Goal: Task Accomplishment & Management: Manage account settings

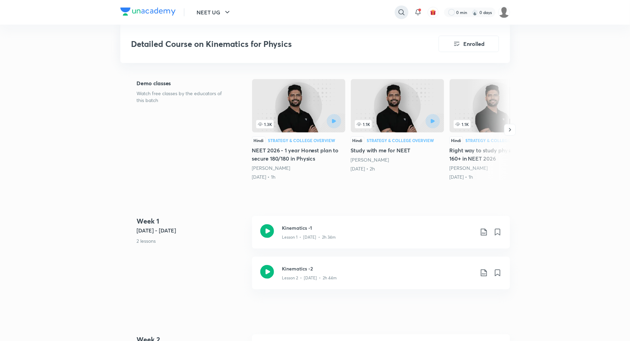
click at [399, 10] on icon at bounding box center [401, 12] width 8 height 8
type input "SEEP PAHUJA"
click at [320, 40] on p "Seep Pahuja" at bounding box center [330, 41] width 53 height 7
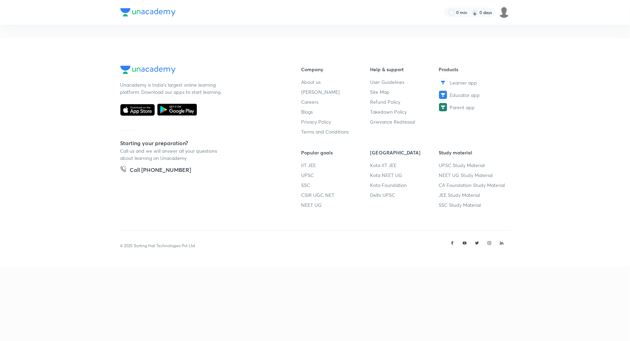
scroll to position [30, 0]
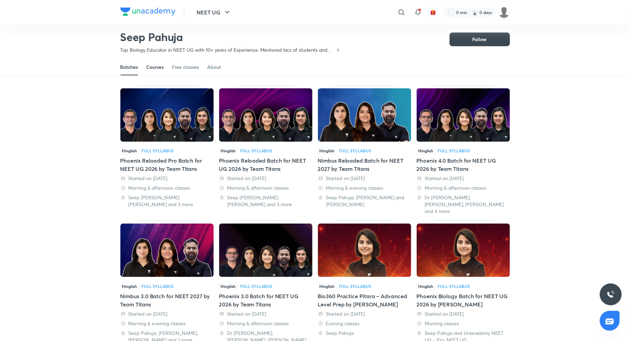
click at [153, 67] on div "Courses" at bounding box center [154, 67] width 17 height 7
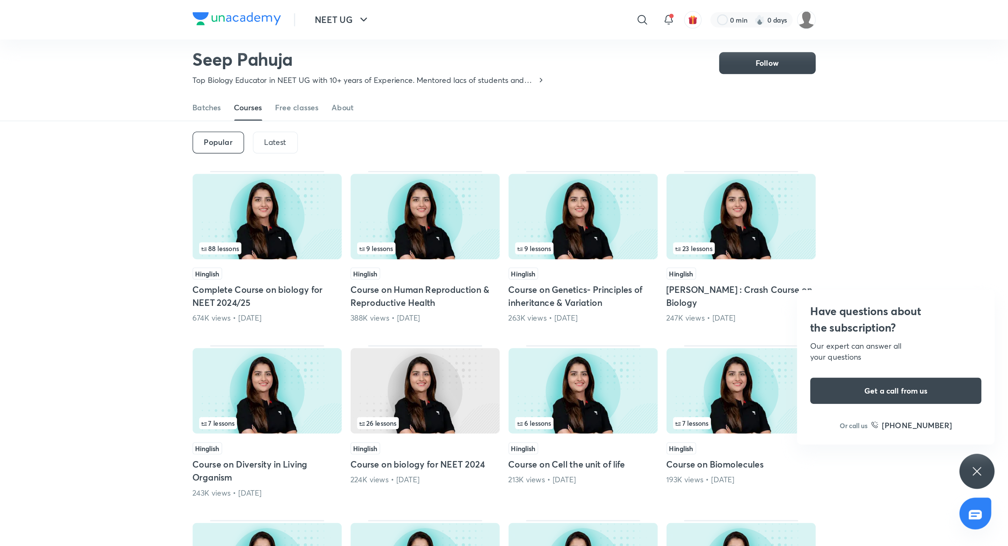
scroll to position [30, 0]
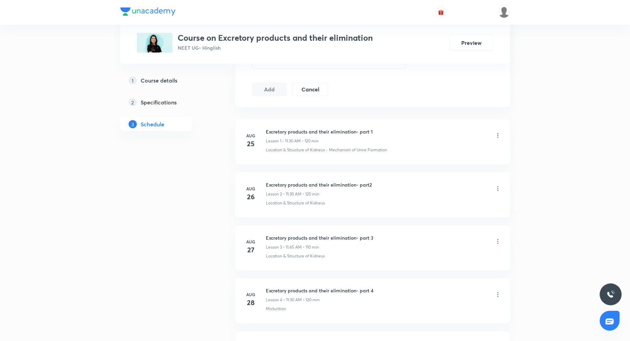
scroll to position [438, 0]
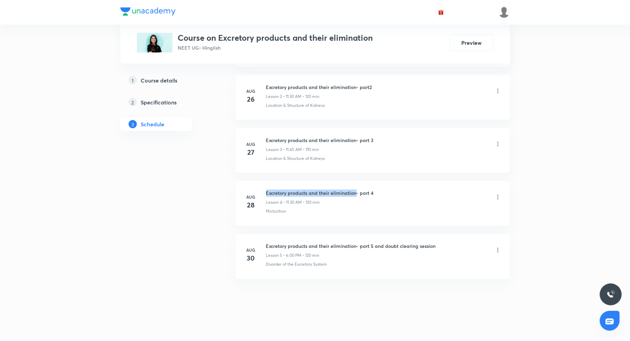
drag, startPoint x: 266, startPoint y: 191, endPoint x: 356, endPoint y: 194, distance: 89.5
click at [356, 194] on h6 "Excretory products and their elimination- part 4" at bounding box center [320, 193] width 108 height 7
copy h6 "Excretory products and their elimination"
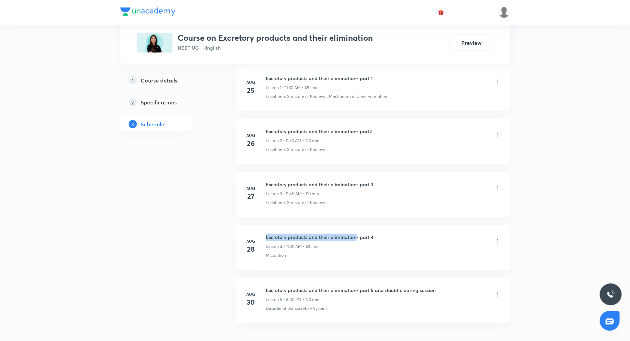
scroll to position [391, 0]
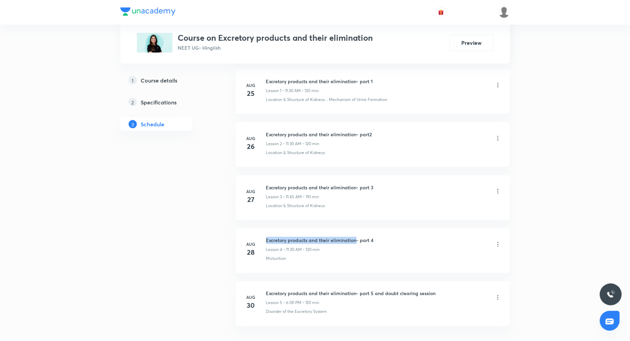
click at [372, 256] on div "Micturition" at bounding box center [383, 259] width 235 height 6
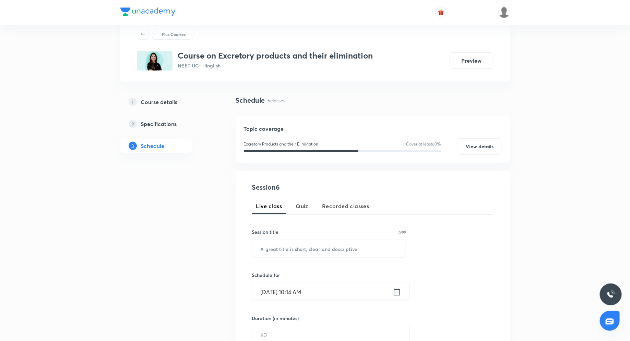
scroll to position [0, 0]
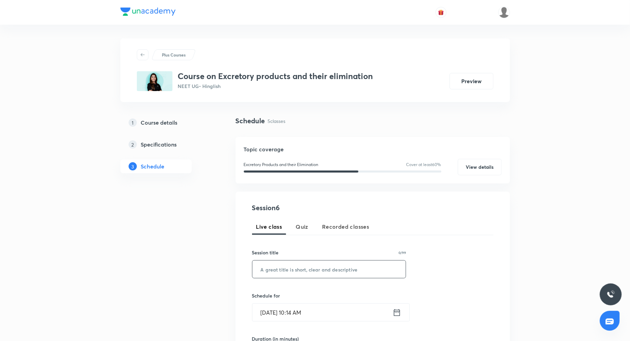
click at [314, 269] on input "text" at bounding box center [329, 269] width 154 height 17
paste input "Excretory products and their elimination"
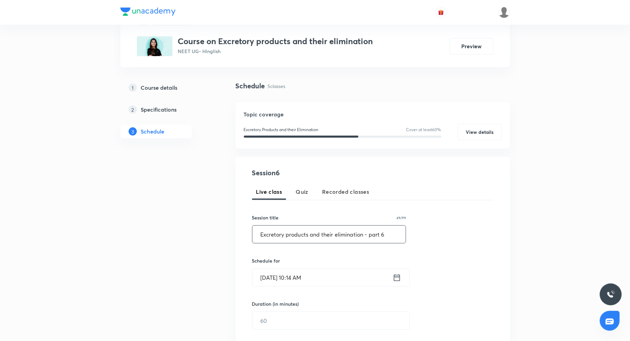
scroll to position [35, 0]
type input "Excretory products and their elimination - part 6"
click at [396, 278] on icon at bounding box center [396, 278] width 9 height 10
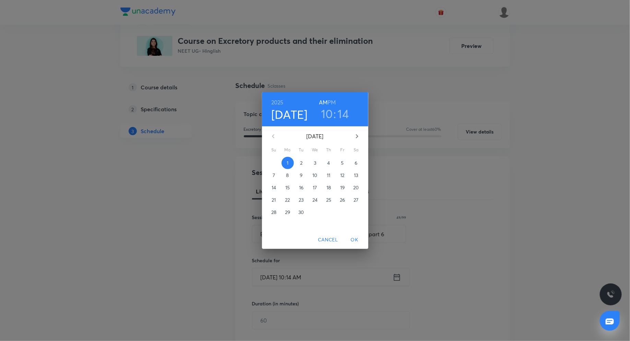
click at [325, 113] on h3 "10" at bounding box center [327, 114] width 12 height 14
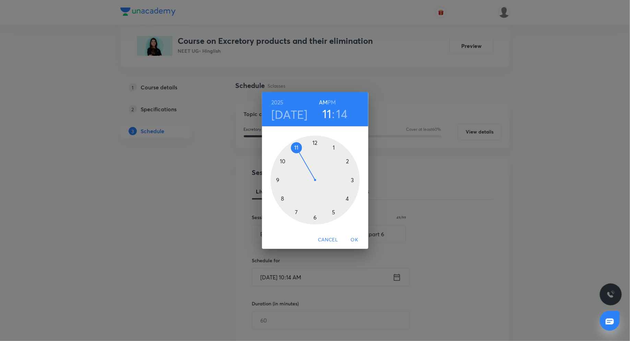
click at [297, 147] on div at bounding box center [314, 180] width 89 height 89
click at [314, 216] on div at bounding box center [314, 180] width 89 height 89
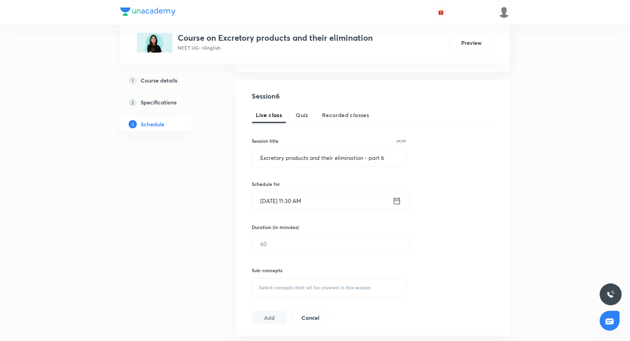
scroll to position [112, 0]
click at [283, 247] on input "text" at bounding box center [330, 243] width 157 height 17
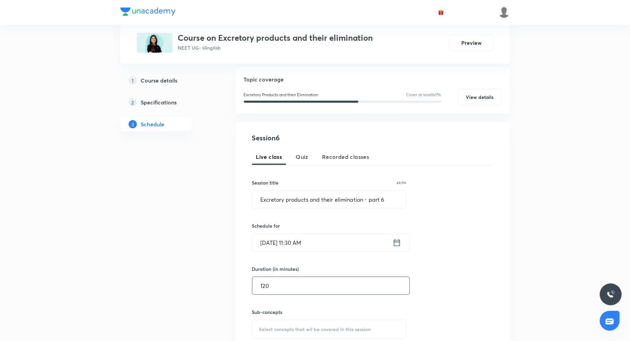
scroll to position [72, 0]
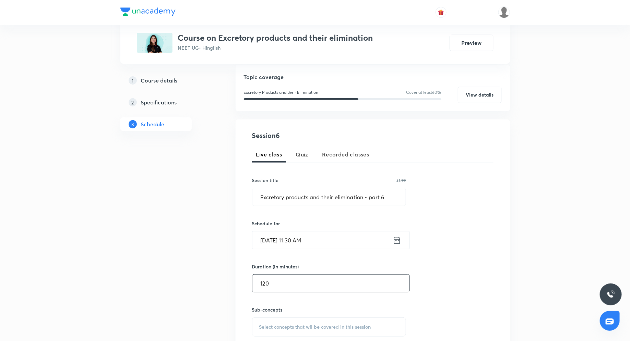
type input "120"
click at [305, 322] on div "Select concepts that wil be covered in this session" at bounding box center [329, 327] width 154 height 19
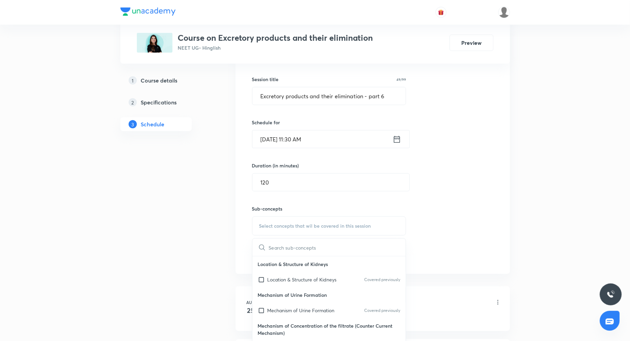
scroll to position [181, 0]
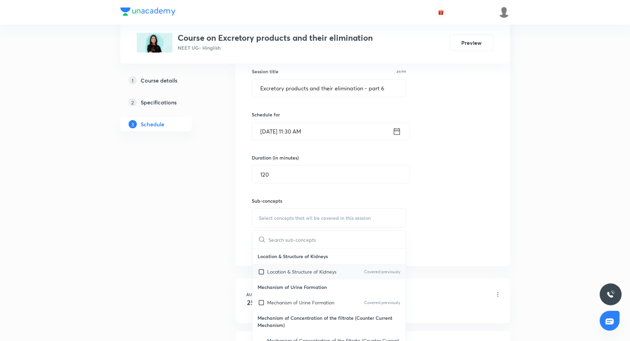
click at [299, 275] on p "Location & Structure of Kidneys" at bounding box center [301, 271] width 69 height 7
checkbox input "true"
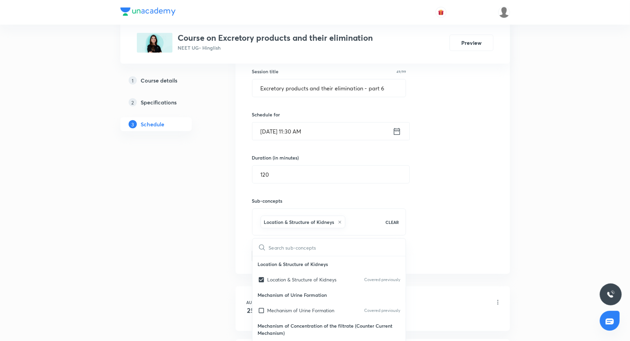
click at [451, 239] on div "Session 6 Live class Quiz Recorded classes Session title 49/99 Excretory produc…" at bounding box center [372, 143] width 241 height 242
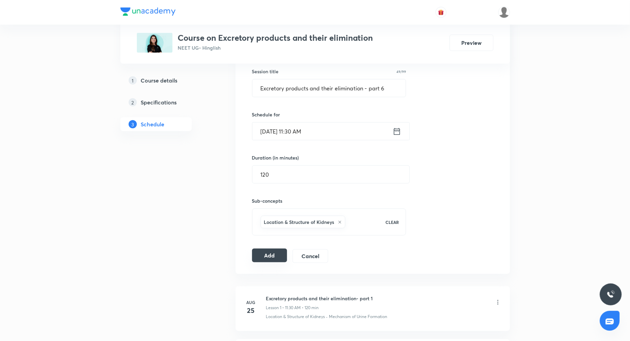
click at [270, 255] on button "Add" at bounding box center [269, 256] width 35 height 14
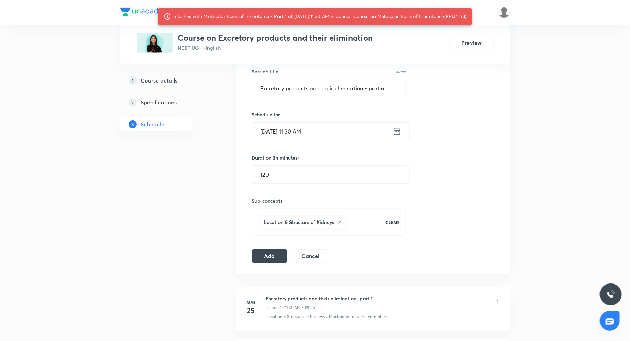
drag, startPoint x: 202, startPoint y: 22, endPoint x: 220, endPoint y: 22, distance: 18.5
click at [220, 22] on div "clashes with Molecular Basis of Inheritance- Part 1 at 01 Sep 2025 11:30 AM in …" at bounding box center [320, 16] width 291 height 12
copy div "FPIJ4IY3"
click at [274, 252] on button "Add" at bounding box center [269, 256] width 35 height 14
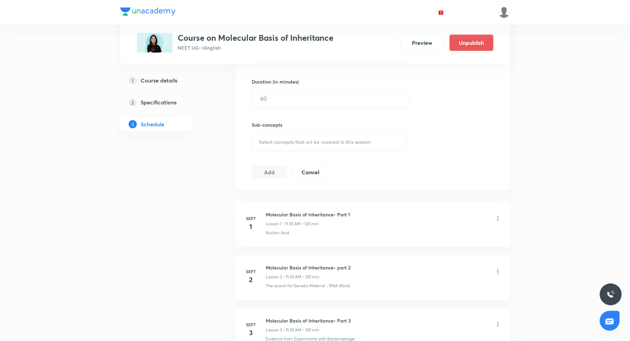
scroll to position [251, 0]
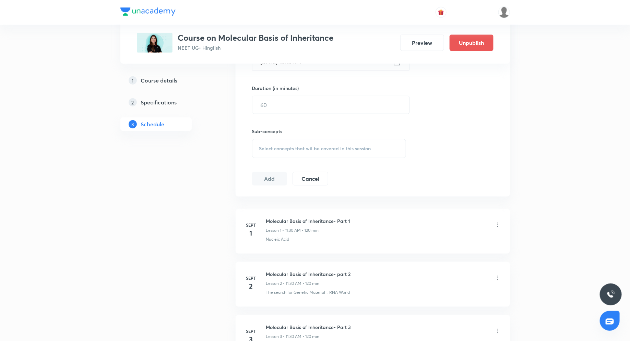
click at [500, 222] on icon at bounding box center [497, 225] width 7 height 7
click at [444, 254] on p "Delete" at bounding box center [438, 253] width 14 height 7
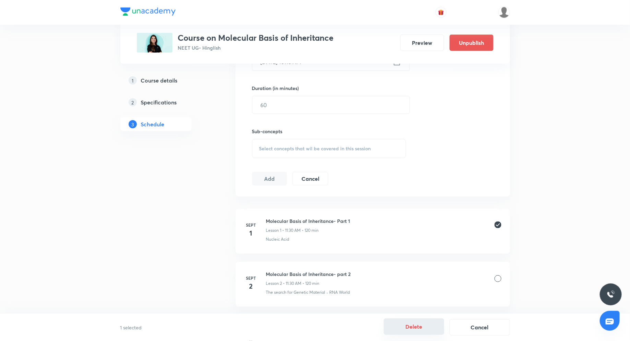
click at [410, 326] on button "Delete" at bounding box center [414, 327] width 60 height 16
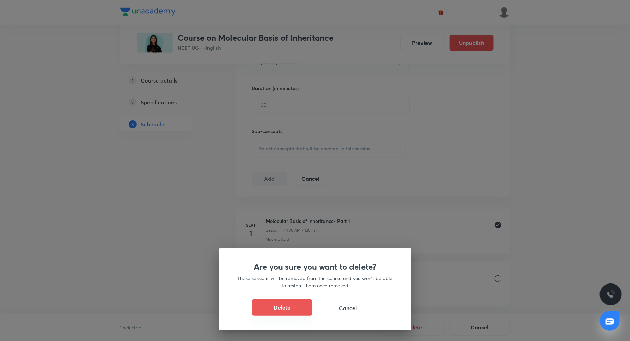
click at [282, 306] on button "Delete" at bounding box center [282, 308] width 60 height 16
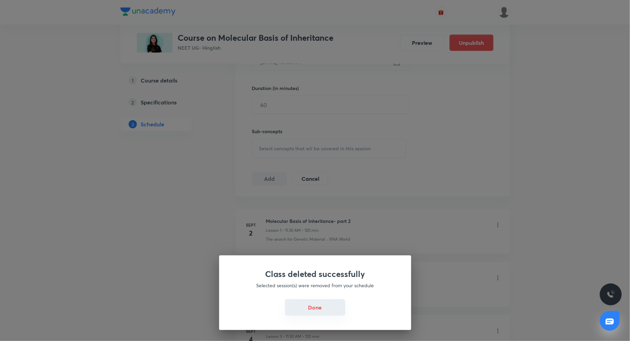
click at [317, 306] on button "Done" at bounding box center [315, 308] width 60 height 16
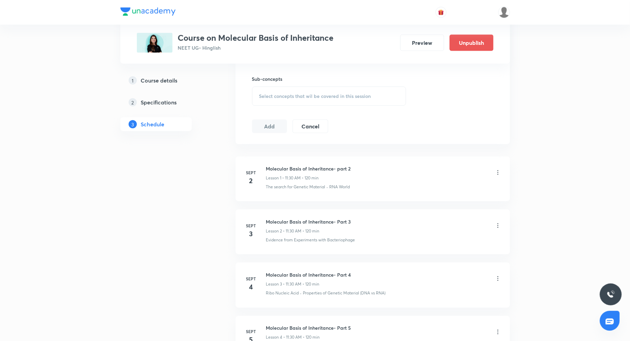
scroll to position [308, 0]
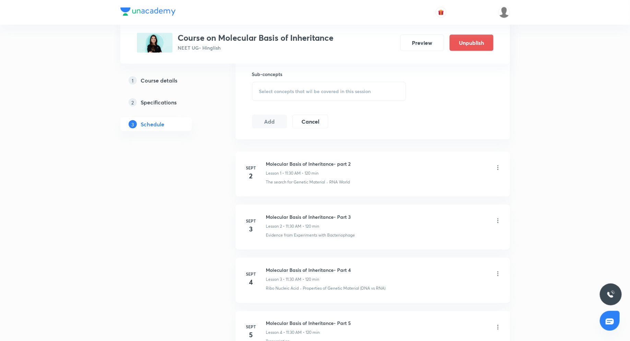
click at [498, 165] on icon at bounding box center [497, 168] width 7 height 7
click at [454, 187] on li "Edit" at bounding box center [463, 184] width 75 height 13
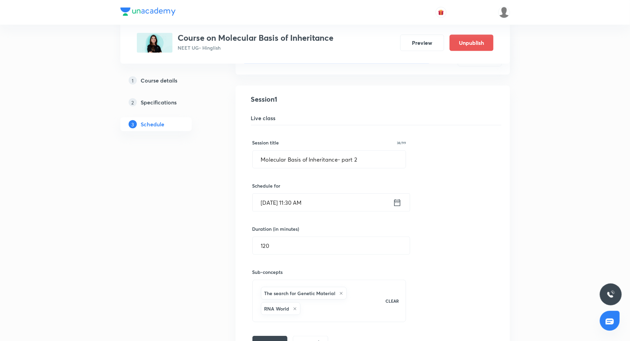
scroll to position [89, 0]
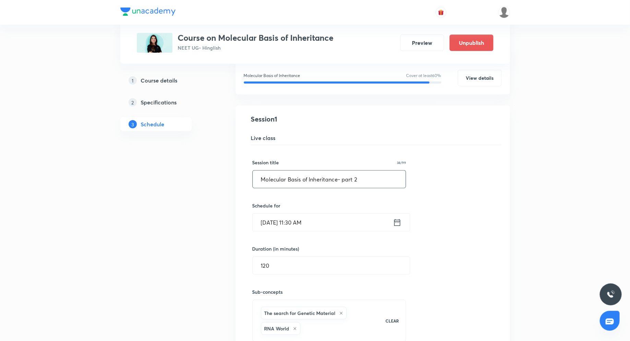
click at [366, 179] on input "Molecular Basis of Inheritance- part 2" at bounding box center [329, 179] width 153 height 17
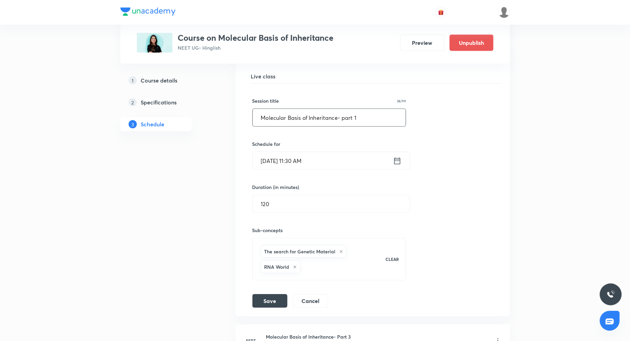
scroll to position [152, 0]
type input "Molecular Basis of Inheritance- part 1"
click at [281, 292] on button "Save" at bounding box center [269, 299] width 35 height 14
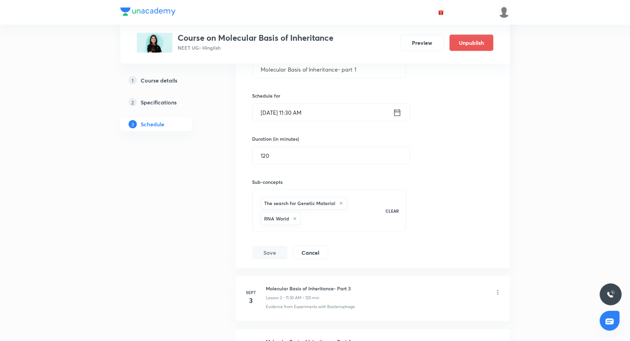
scroll to position [218, 0]
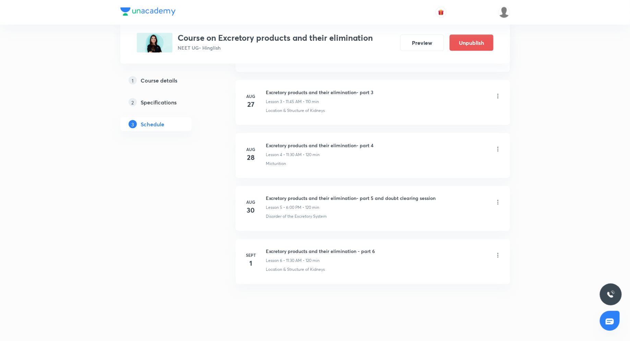
scroll to position [491, 0]
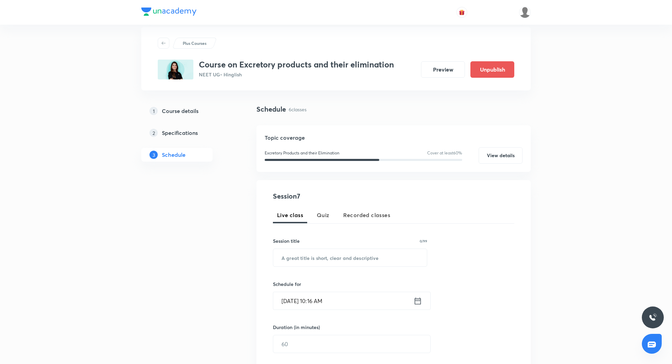
scroll to position [0, 0]
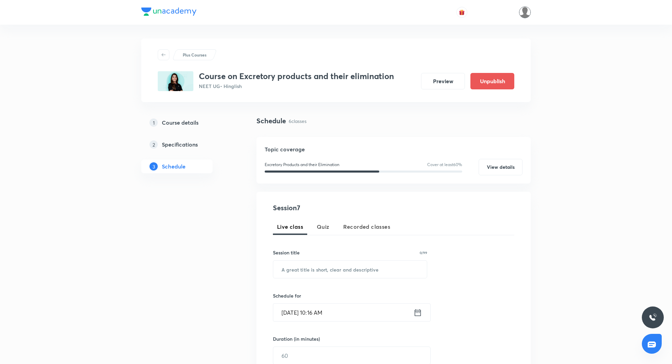
click at [522, 12] on img at bounding box center [525, 13] width 12 height 12
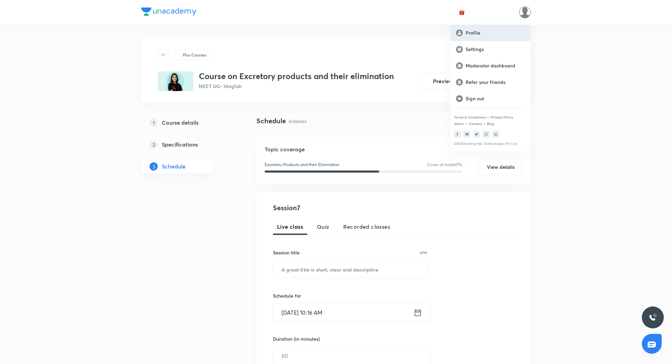
click at [475, 29] on div "Profile" at bounding box center [490, 33] width 80 height 16
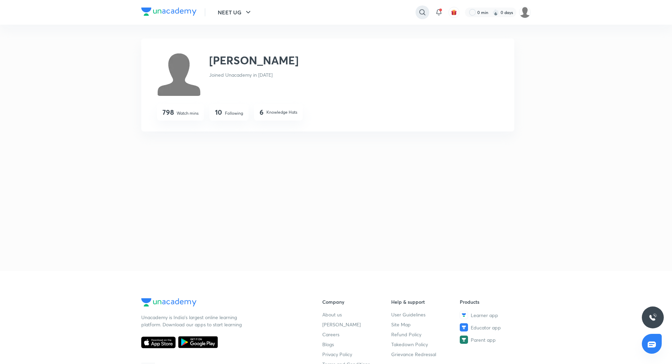
click at [423, 13] on icon at bounding box center [422, 12] width 6 height 6
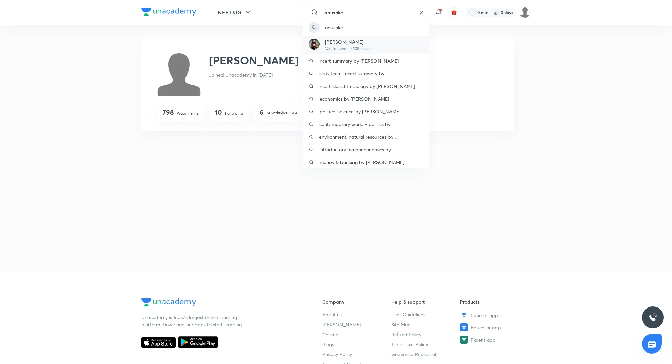
type input "anushka"
click at [378, 45] on div "Anushka Choudhary 14K followers • 108 courses" at bounding box center [366, 45] width 126 height 19
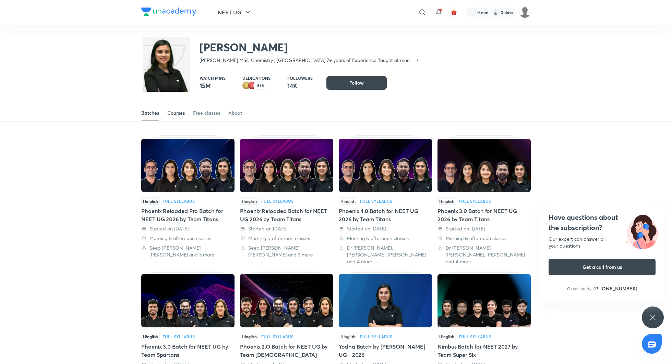
click at [182, 117] on link "Courses" at bounding box center [175, 113] width 17 height 16
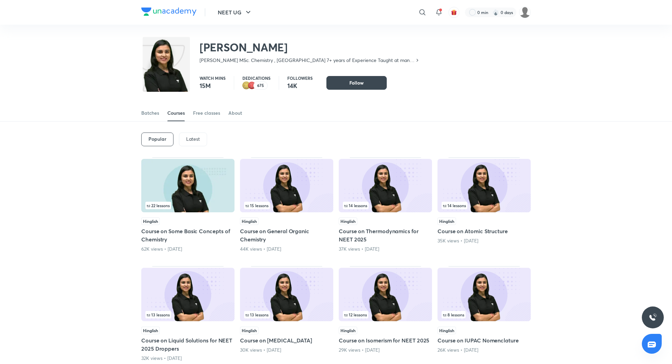
click at [187, 137] on p "Latest" at bounding box center [193, 138] width 14 height 5
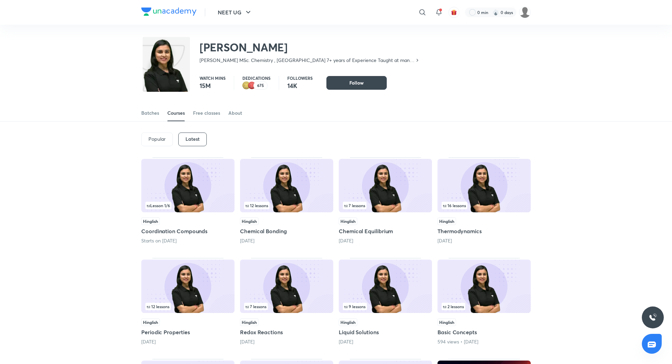
click at [261, 231] on h5 "Chemical Bonding" at bounding box center [286, 231] width 93 height 8
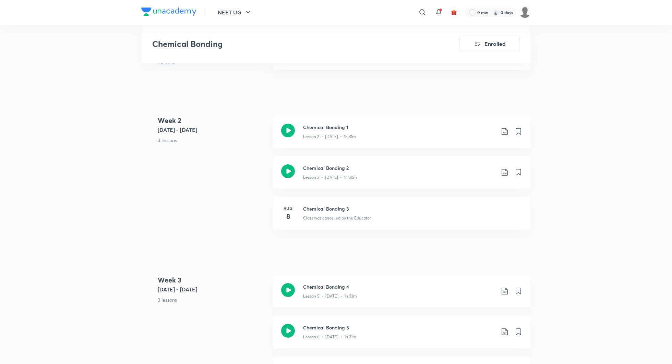
scroll to position [416, 0]
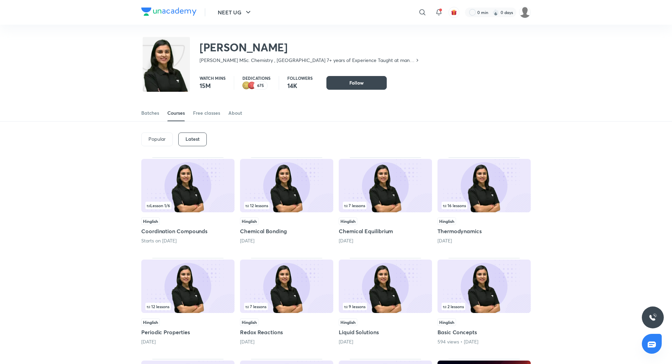
click at [365, 231] on h5 "Chemical Equilibrium" at bounding box center [385, 231] width 93 height 8
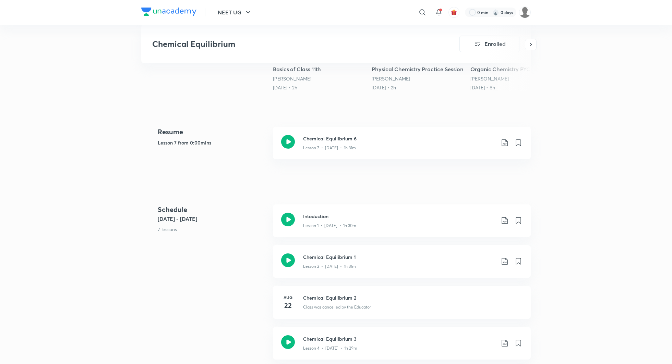
scroll to position [247, 0]
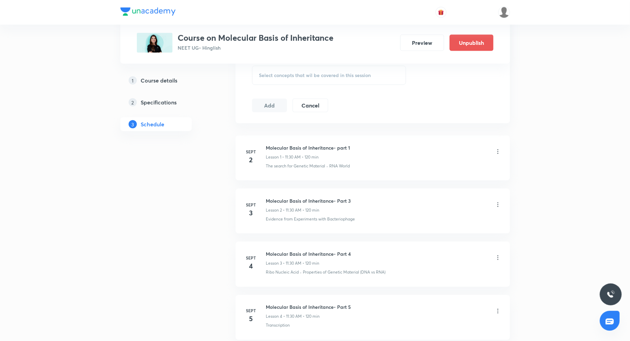
scroll to position [336, 0]
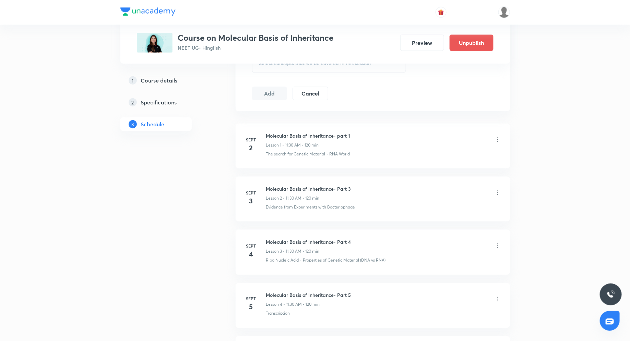
click at [498, 190] on icon at bounding box center [497, 193] width 7 height 7
click at [470, 208] on li "Edit" at bounding box center [463, 209] width 75 height 13
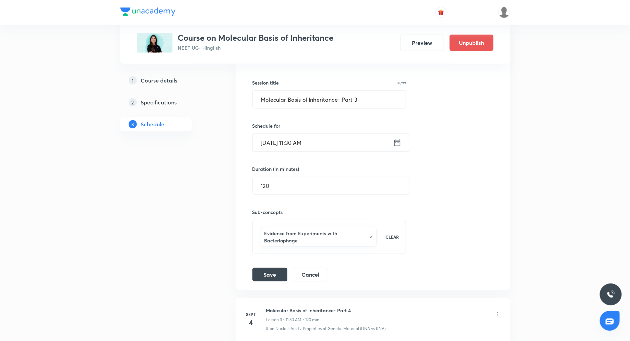
scroll to position [219, 0]
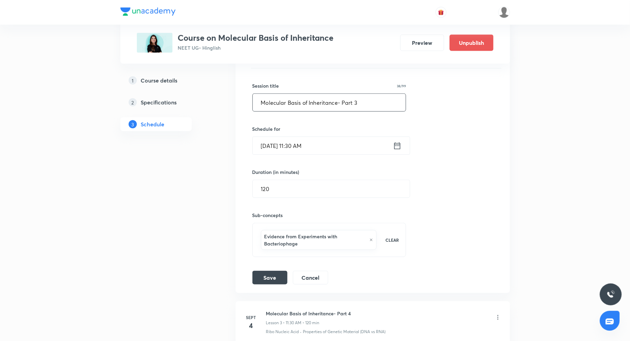
click at [362, 104] on input "Molecular Basis of Inheritance- Part 3" at bounding box center [329, 102] width 153 height 17
type input "Molecular Basis of Inheritance- Part 2"
click at [278, 275] on button "Save" at bounding box center [269, 277] width 35 height 14
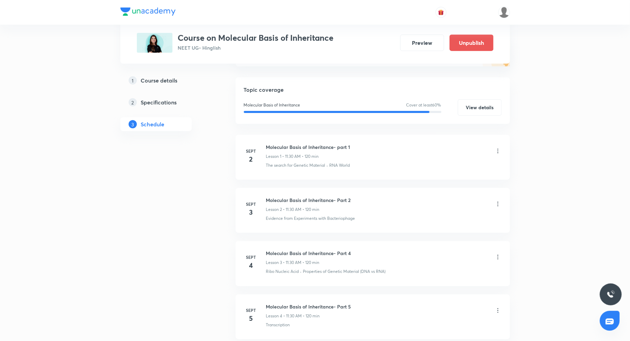
scroll to position [97, 0]
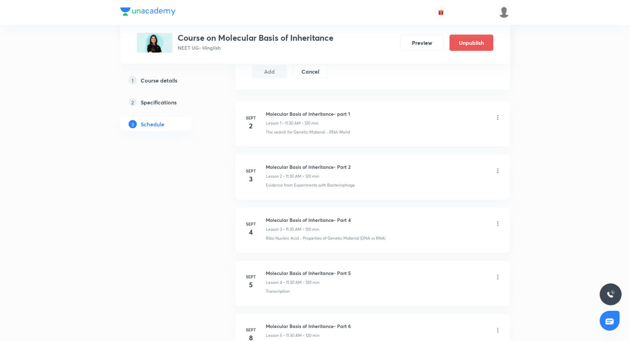
scroll to position [363, 0]
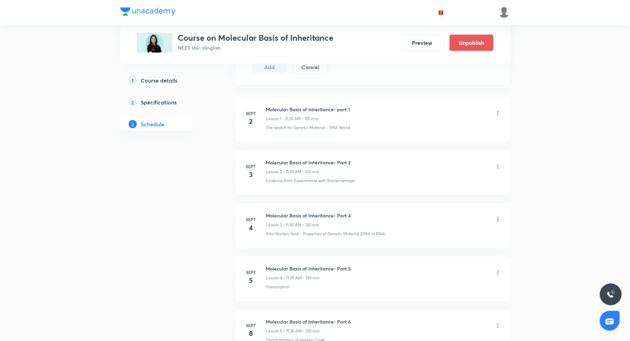
click at [498, 218] on icon at bounding box center [497, 220] width 1 height 4
click at [458, 235] on li "Edit" at bounding box center [463, 235] width 75 height 13
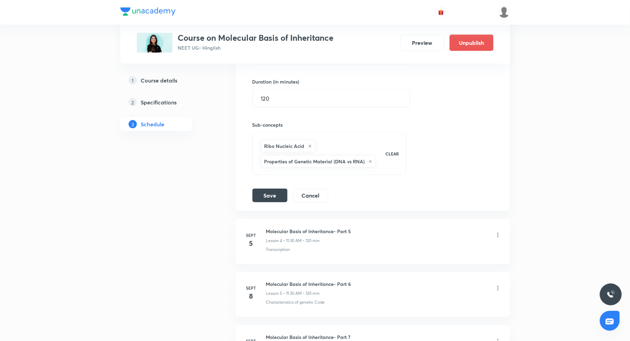
scroll to position [274, 0]
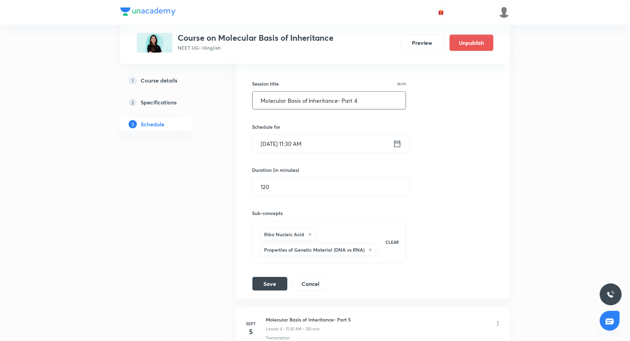
click at [364, 99] on input "Molecular Basis of Inheritance- Part 4" at bounding box center [329, 100] width 153 height 17
type input "Molecular Basis of Inheritance- Part 3"
click at [279, 277] on button "Save" at bounding box center [269, 284] width 35 height 14
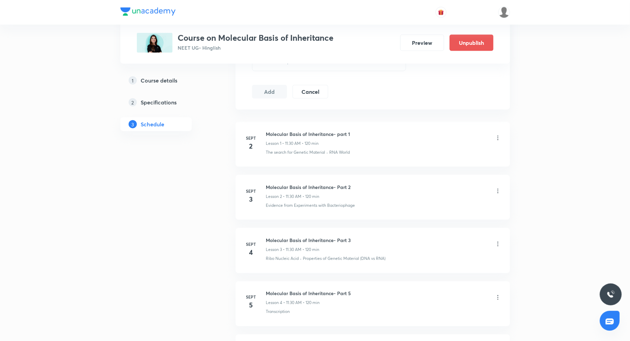
click at [497, 294] on icon at bounding box center [497, 297] width 7 height 7
click at [445, 312] on li "Edit" at bounding box center [463, 313] width 75 height 13
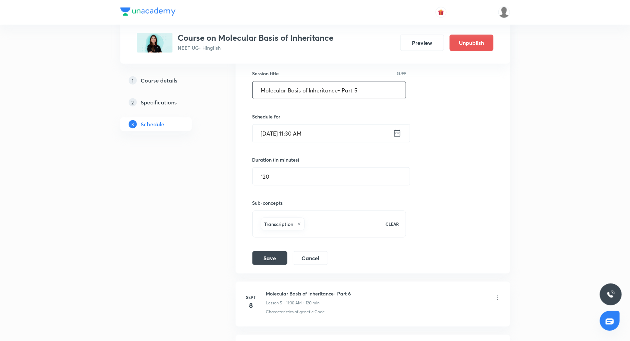
click at [360, 95] on input "Molecular Basis of Inheritance- Part 5" at bounding box center [329, 90] width 153 height 17
type input "Molecular Basis of Inheritance- Part 4"
click at [272, 251] on button "Save" at bounding box center [269, 258] width 35 height 14
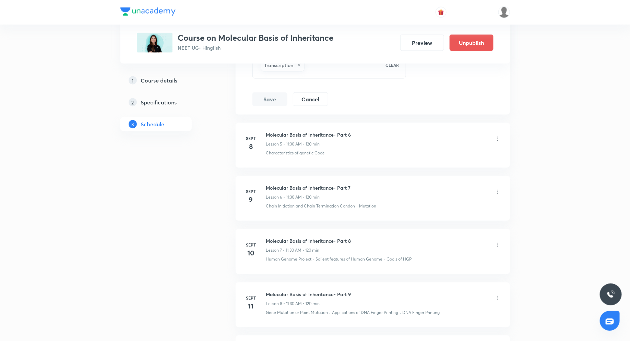
scroll to position [498, 0]
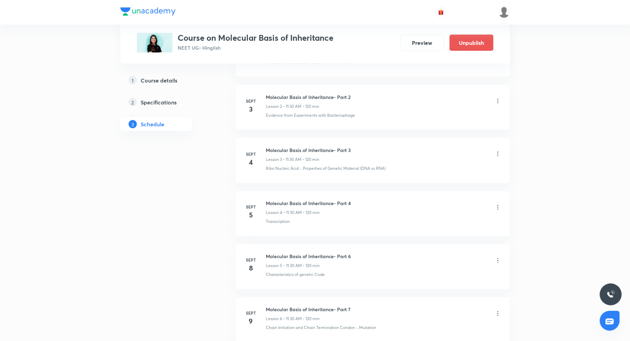
scroll to position [418, 0]
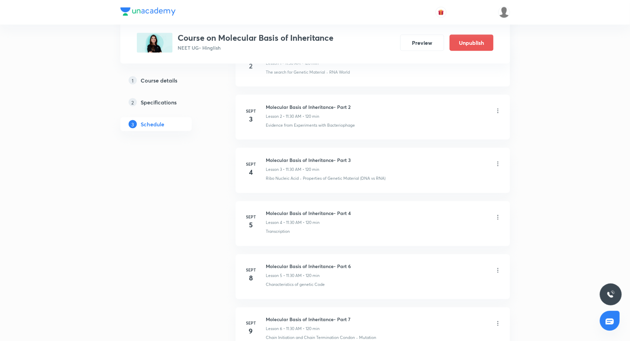
click at [497, 267] on icon at bounding box center [497, 270] width 7 height 7
click at [458, 284] on li "Edit" at bounding box center [463, 285] width 75 height 13
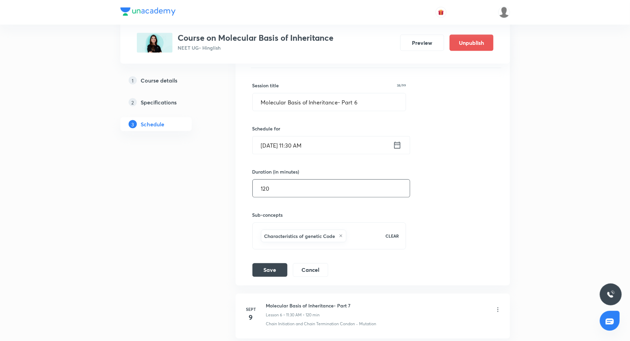
scroll to position [377, 0]
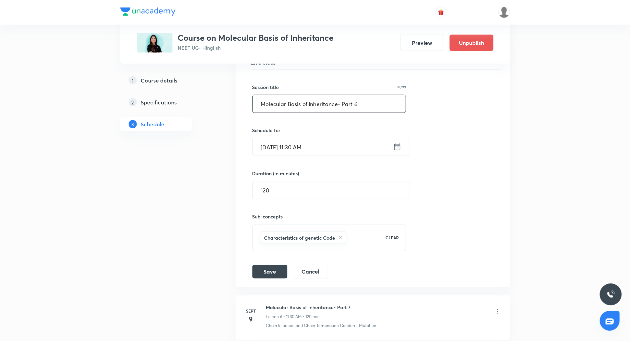
click at [359, 102] on input "Molecular Basis of Inheritance- Part 6" at bounding box center [329, 103] width 153 height 17
type input "Molecular Basis of Inheritance- Part 5"
click at [269, 270] on button "Save" at bounding box center [269, 272] width 35 height 14
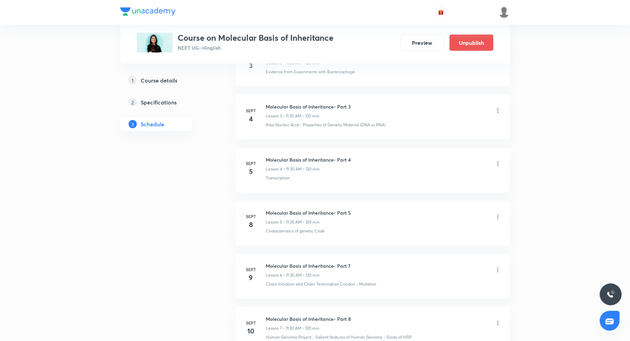
scroll to position [491, 0]
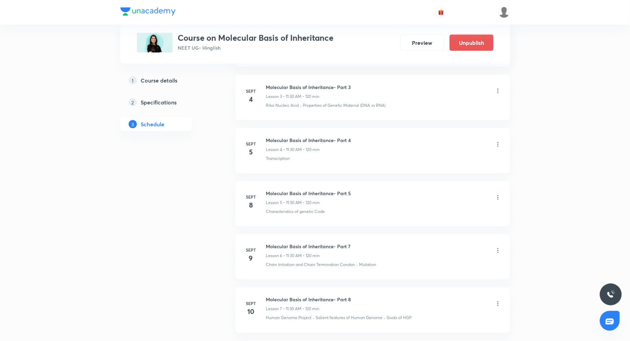
click at [498, 247] on icon at bounding box center [497, 250] width 7 height 7
click at [448, 265] on li "Edit" at bounding box center [463, 265] width 75 height 13
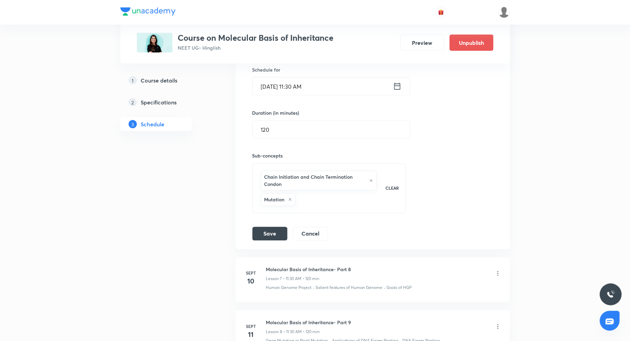
scroll to position [437, 0]
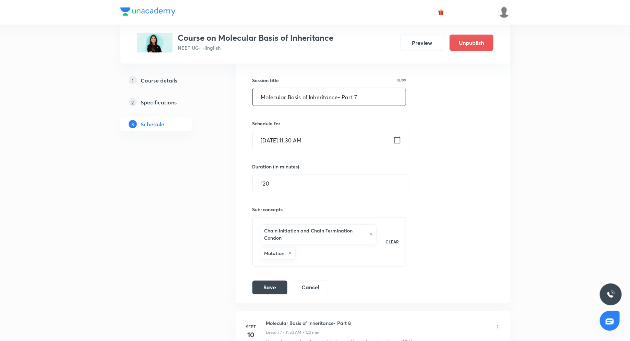
click at [361, 97] on input "Molecular Basis of Inheritance- Part 7" at bounding box center [329, 96] width 153 height 17
type input "Molecular Basis of Inheritance- Part 6"
click at [268, 282] on button "Save" at bounding box center [269, 287] width 35 height 14
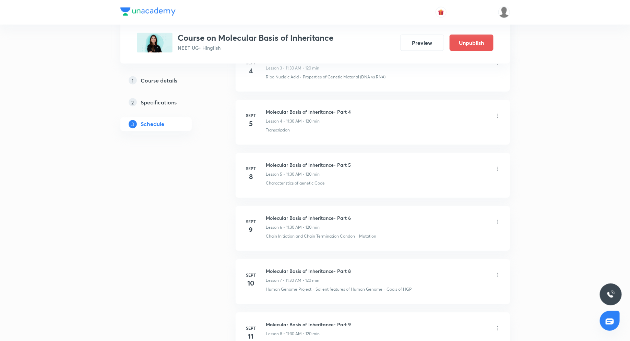
scroll to position [531, 0]
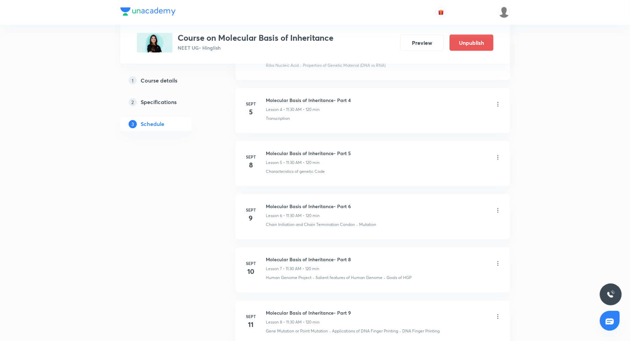
click at [498, 260] on icon at bounding box center [497, 263] width 7 height 7
click at [467, 274] on li "Edit" at bounding box center [463, 278] width 75 height 13
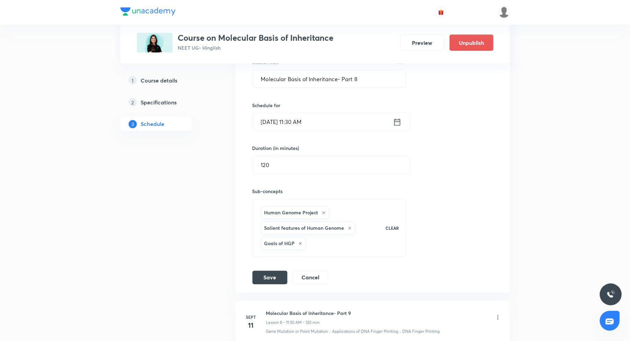
scroll to position [501, 0]
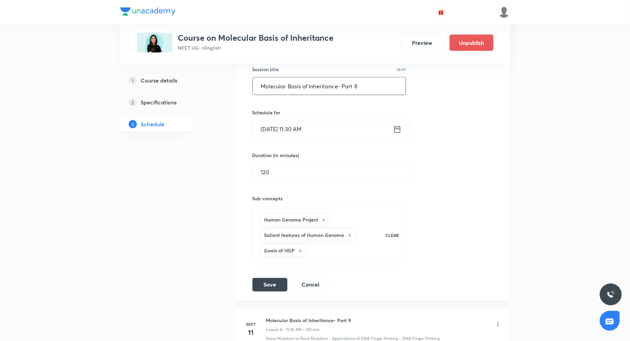
click at [361, 84] on input "Molecular Basis of Inheritance- Part 8" at bounding box center [329, 85] width 153 height 17
type input "Molecular Basis of Inheritance- Part 7"
click at [264, 280] on button "Save" at bounding box center [269, 285] width 35 height 14
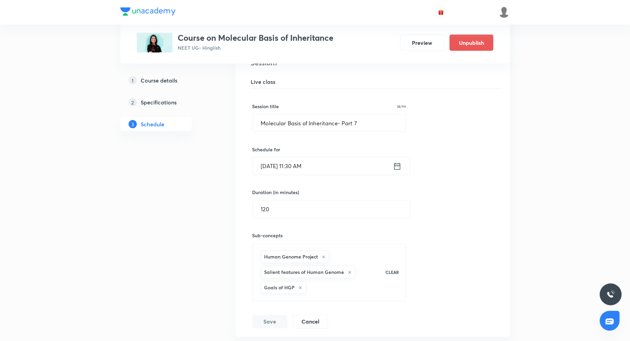
scroll to position [471, 0]
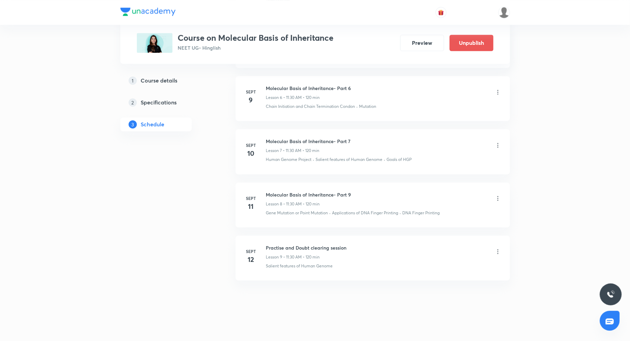
click at [499, 196] on icon at bounding box center [497, 198] width 7 height 7
click at [472, 215] on li "Edit" at bounding box center [463, 212] width 75 height 13
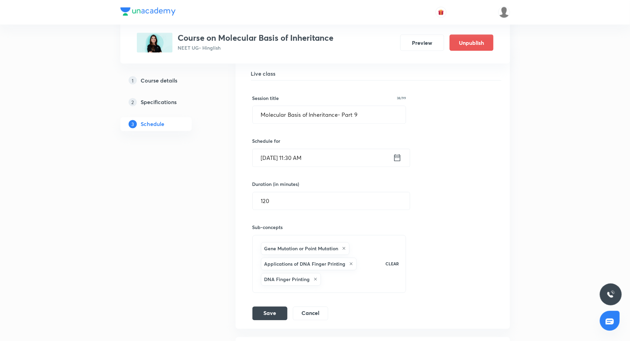
scroll to position [521, 0]
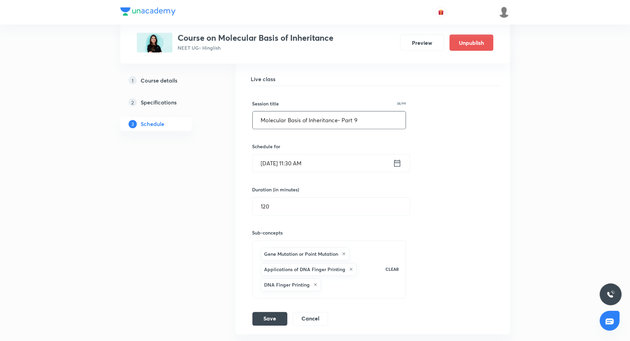
click at [361, 123] on input "Molecular Basis of Inheritance- Part 9" at bounding box center [329, 120] width 153 height 17
type input "Molecular Basis of Inheritance- Part 8"
click at [270, 317] on button "Save" at bounding box center [269, 319] width 35 height 14
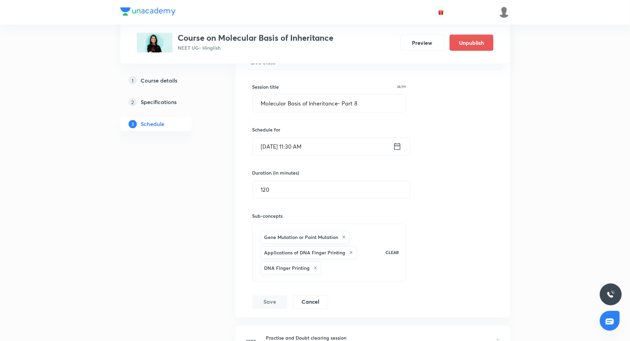
scroll to position [536, 0]
drag, startPoint x: 262, startPoint y: 101, endPoint x: 361, endPoint y: 104, distance: 99.4
click at [361, 104] on input "Molecular Basis of Inheritance- Part 8" at bounding box center [329, 104] width 153 height 17
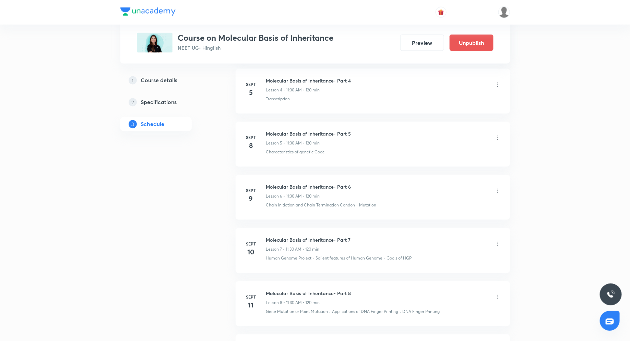
scroll to position [650, 0]
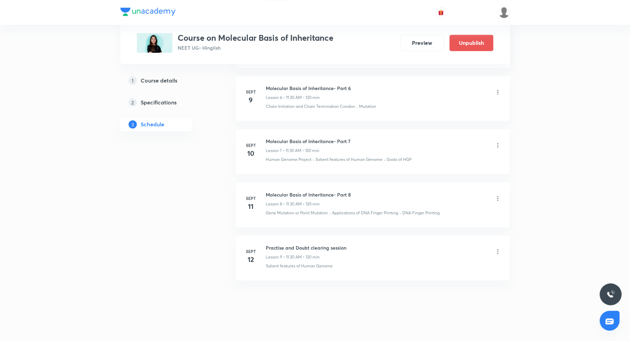
click at [495, 248] on icon at bounding box center [497, 251] width 7 height 7
click at [448, 265] on li "Edit" at bounding box center [463, 265] width 75 height 13
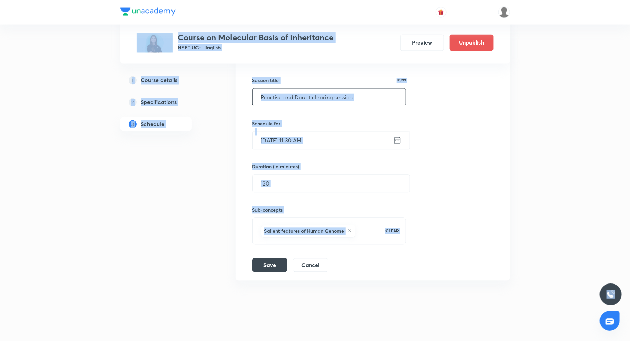
click at [377, 93] on input "Practise and Doubt clearing session" at bounding box center [329, 97] width 153 height 17
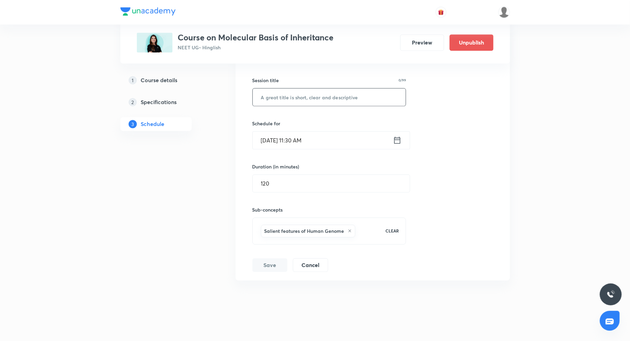
paste input "Molecular Basis of Inheritance- Part 8"
type input "Molecular Basis of Inheritance- Part 9"
click at [265, 258] on button "Save" at bounding box center [269, 265] width 35 height 14
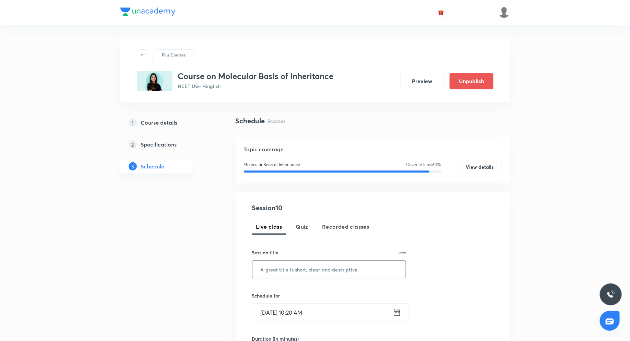
click at [282, 271] on input "text" at bounding box center [329, 269] width 154 height 17
type input "Practice and doubt clearing session"
click at [399, 316] on icon at bounding box center [396, 313] width 9 height 10
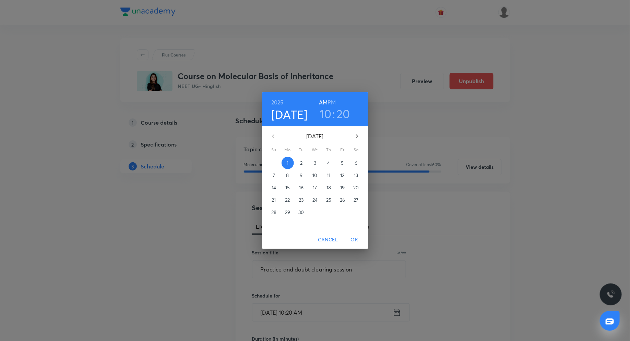
click at [285, 185] on p "15" at bounding box center [287, 187] width 4 height 7
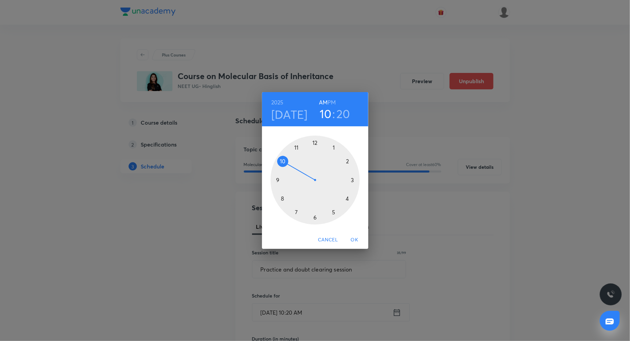
click at [295, 147] on div at bounding box center [314, 180] width 89 height 89
click at [312, 217] on div at bounding box center [314, 180] width 89 height 89
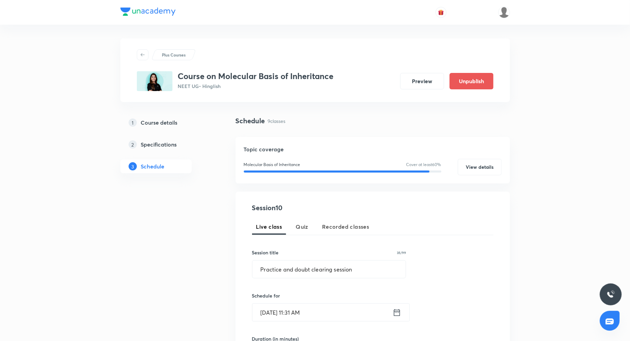
click at [397, 312] on icon at bounding box center [396, 313] width 9 height 10
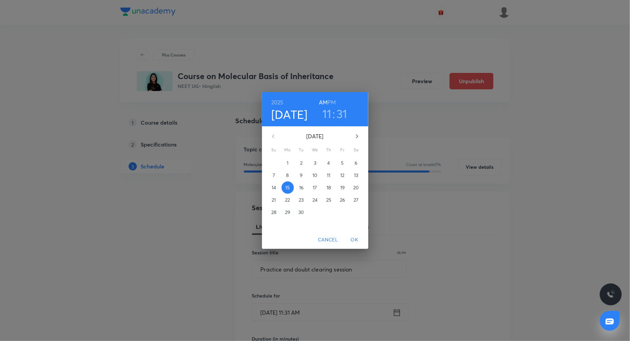
click at [340, 115] on h3 "31" at bounding box center [341, 114] width 11 height 14
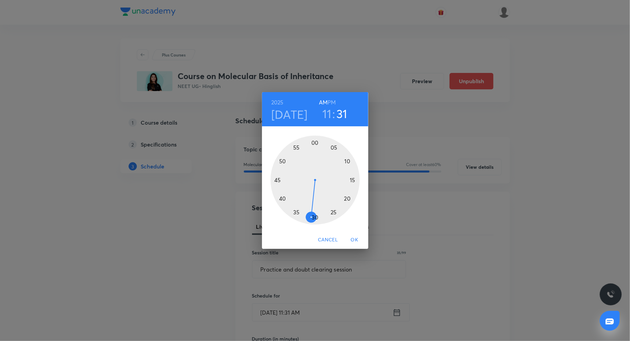
click at [316, 217] on div at bounding box center [314, 180] width 89 height 89
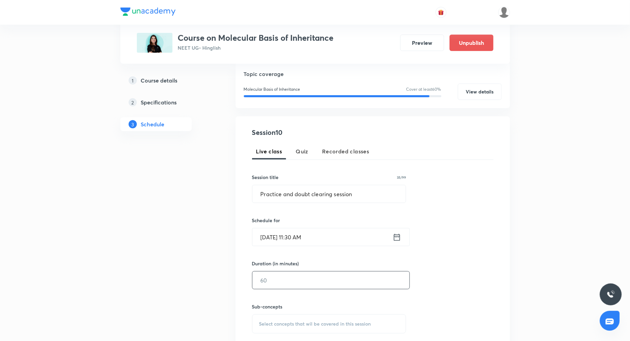
scroll to position [80, 0]
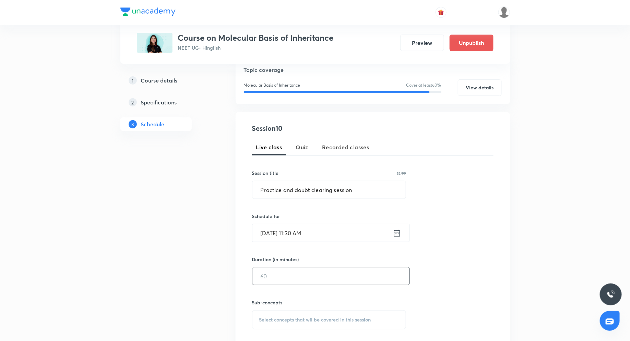
click at [295, 274] on input "text" at bounding box center [330, 276] width 157 height 17
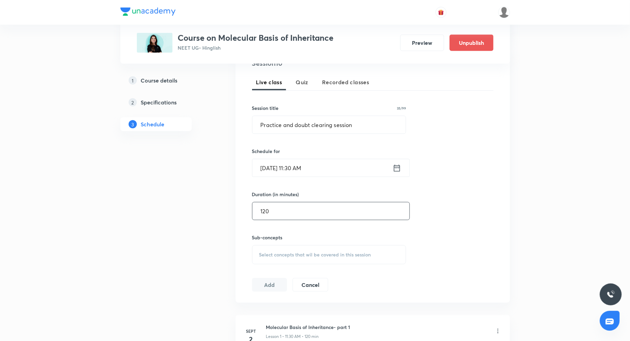
scroll to position [160, 0]
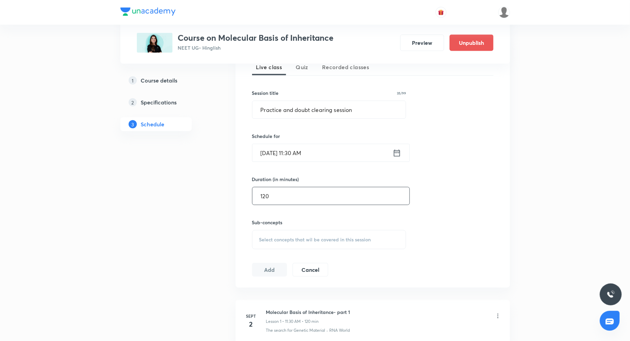
type input "120"
click at [301, 239] on span "Select concepts that wil be covered in this session" at bounding box center [315, 239] width 112 height 5
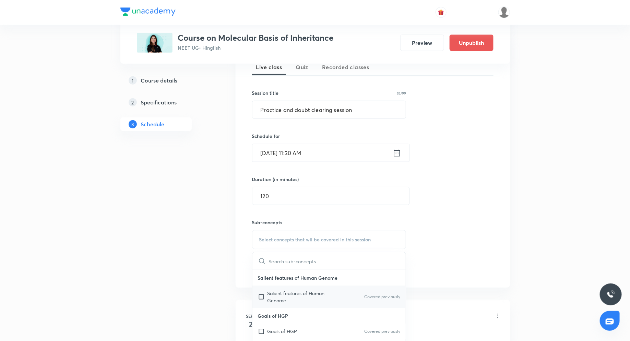
click at [296, 293] on p "Salient features of Human Genome" at bounding box center [301, 297] width 69 height 14
checkbox input "true"
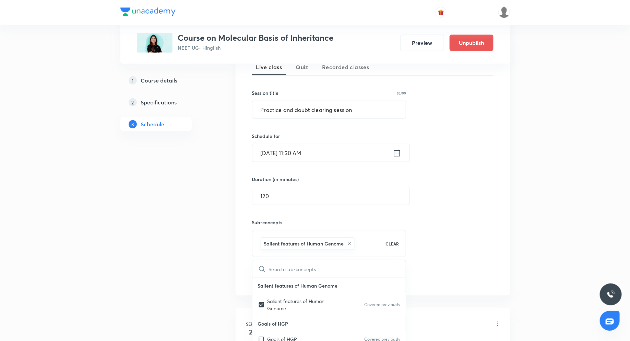
click at [439, 241] on div "Session 10 Live class Quiz Recorded classes Session title 35/99 Practice and do…" at bounding box center [372, 164] width 241 height 242
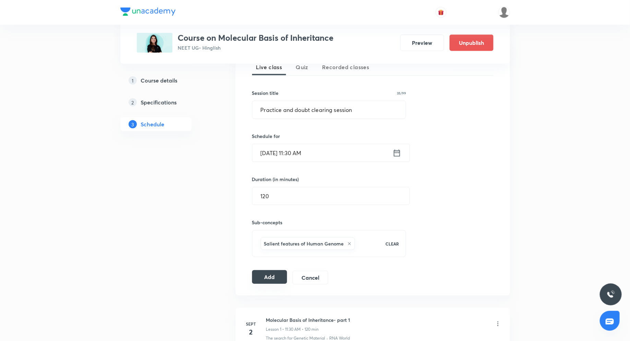
click at [277, 273] on button "Add" at bounding box center [269, 277] width 35 height 14
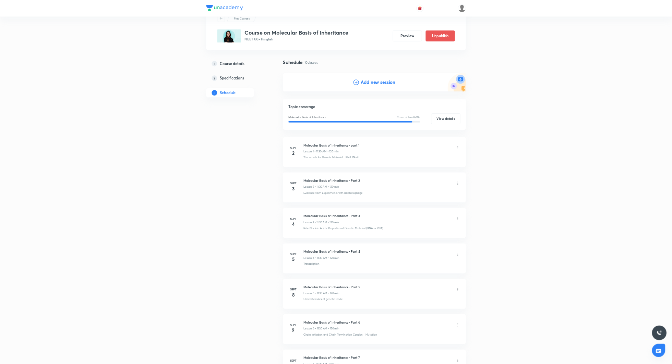
scroll to position [0, 0]
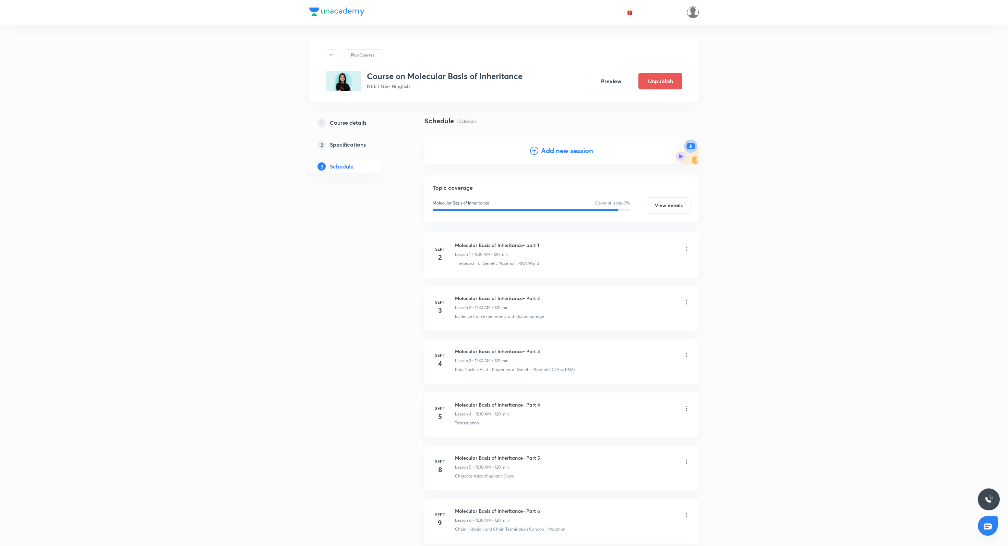
click at [629, 14] on img at bounding box center [693, 13] width 12 height 12
click at [629, 67] on p "Moderator dashboard" at bounding box center [662, 66] width 59 height 6
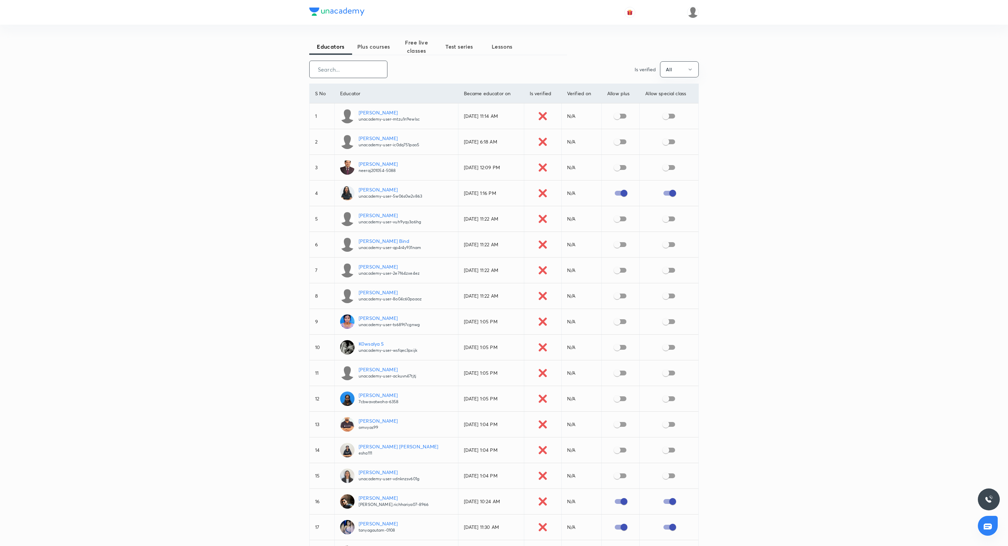
click at [351, 73] on input "text" at bounding box center [347, 69] width 77 height 17
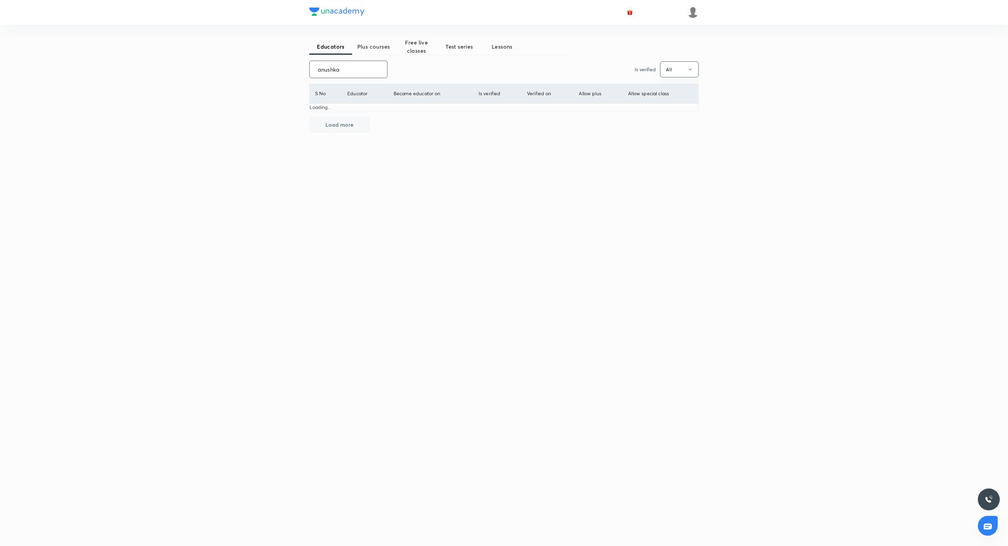
type input "anushka"
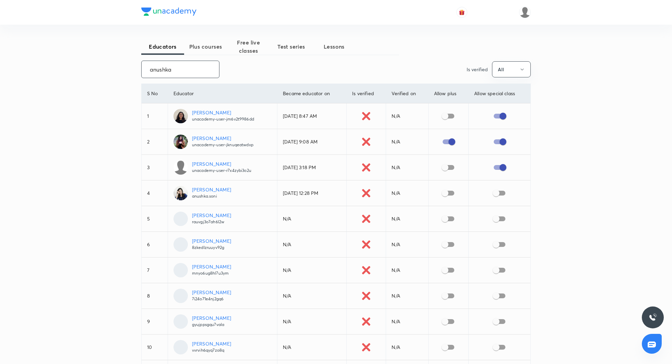
checkbox input "false"
checkbox input "true"
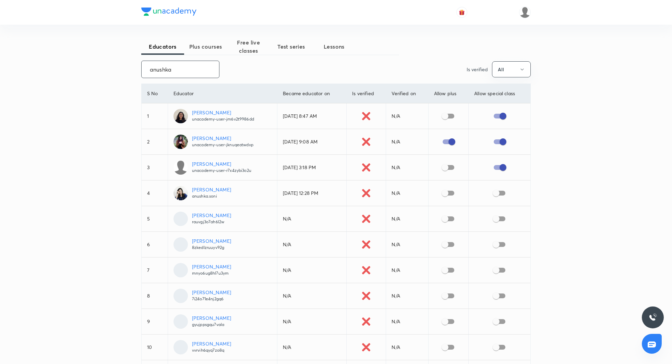
checkbox input "true"
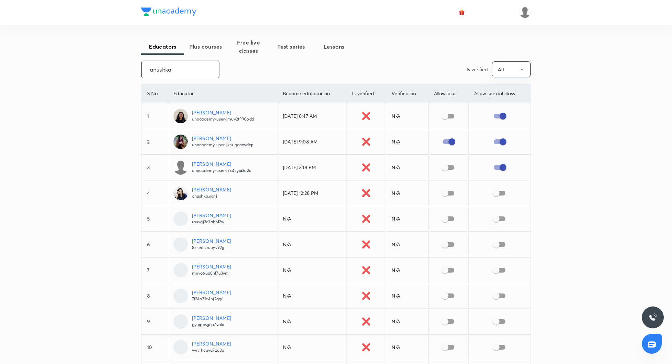
checkbox input "true"
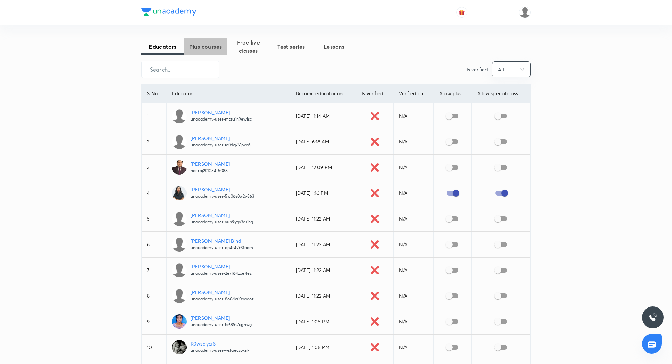
click at [212, 52] on button "Plus courses" at bounding box center [205, 46] width 43 height 16
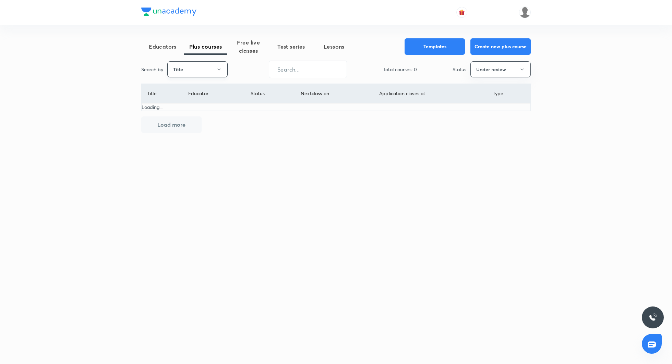
click at [181, 68] on button "Title" at bounding box center [197, 69] width 60 height 16
click at [192, 105] on span "Username" at bounding box center [197, 102] width 51 height 7
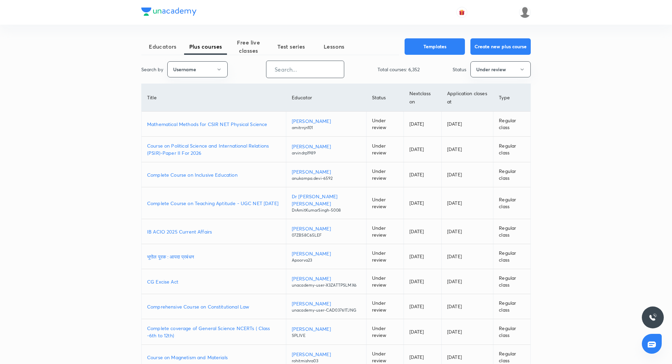
click at [290, 74] on input "text" at bounding box center [304, 69] width 77 height 17
paste input "unacademy-user-jknuqeatwdxp"
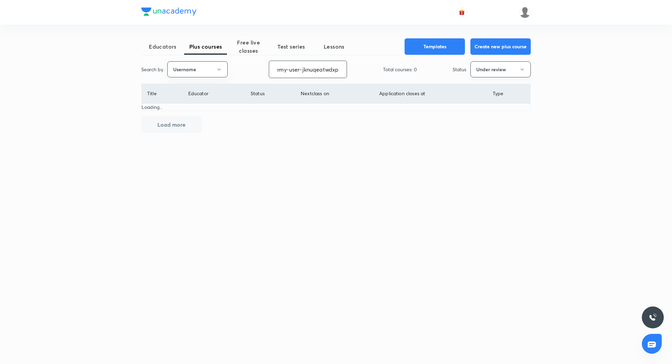
type input "unacademy-user-jknuqeatwdxp"
click at [508, 70] on button "Under review" at bounding box center [500, 69] width 60 height 16
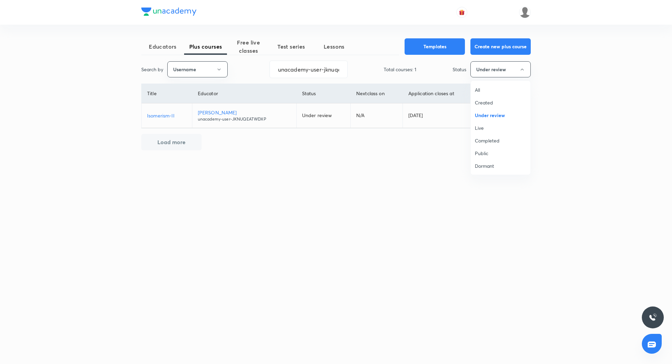
click at [498, 86] on span "All" at bounding box center [500, 89] width 51 height 7
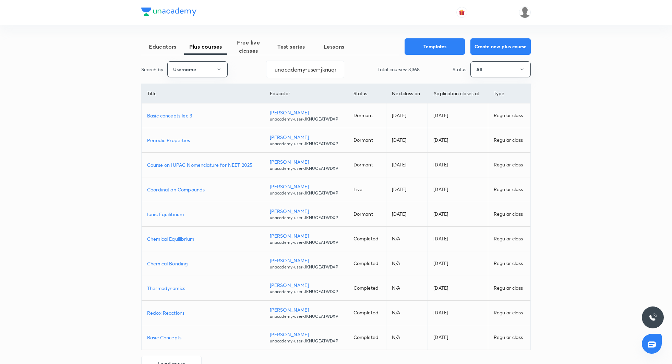
click at [179, 211] on p "Ionic Equilibrium" at bounding box center [202, 214] width 111 height 7
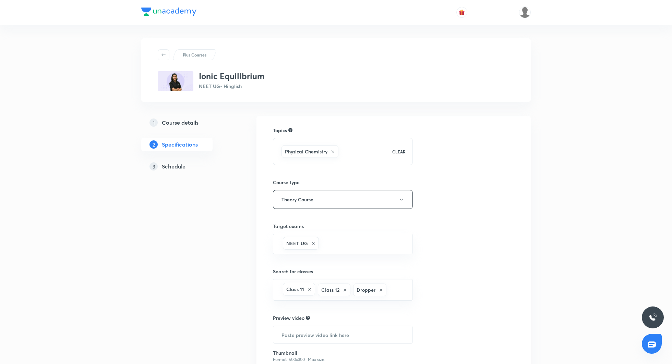
click at [172, 166] on h5 "Schedule" at bounding box center [174, 166] width 24 height 8
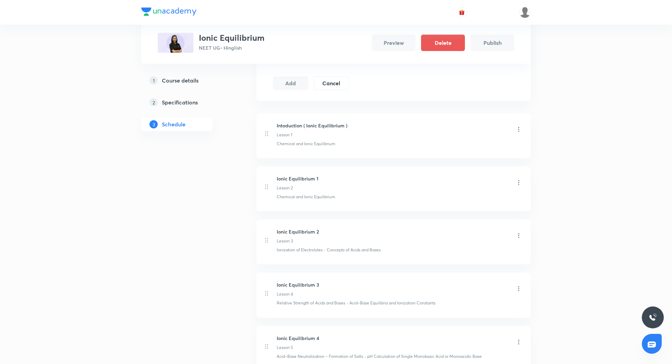
scroll to position [260, 0]
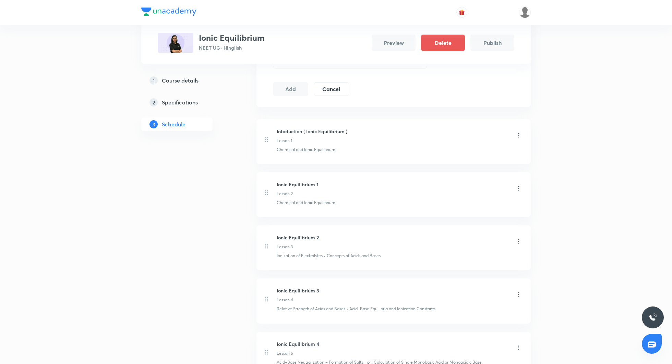
click at [193, 101] on h5 "Specifications" at bounding box center [180, 102] width 36 height 8
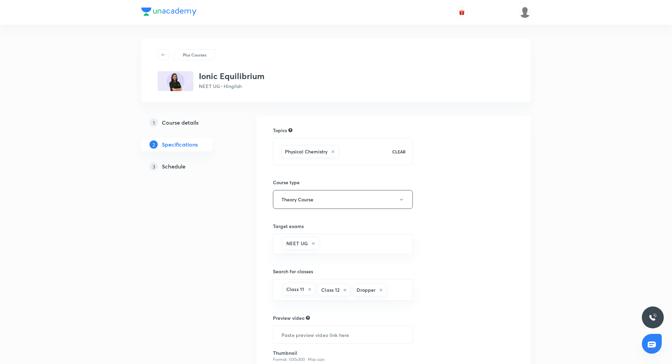
click at [177, 168] on h5 "Schedule" at bounding box center [174, 166] width 24 height 8
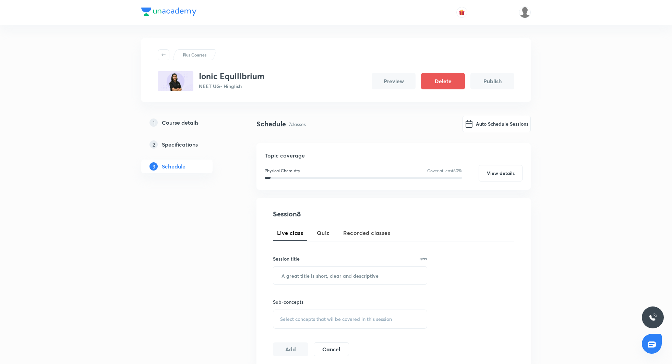
click at [390, 81] on button "Preview" at bounding box center [394, 81] width 44 height 16
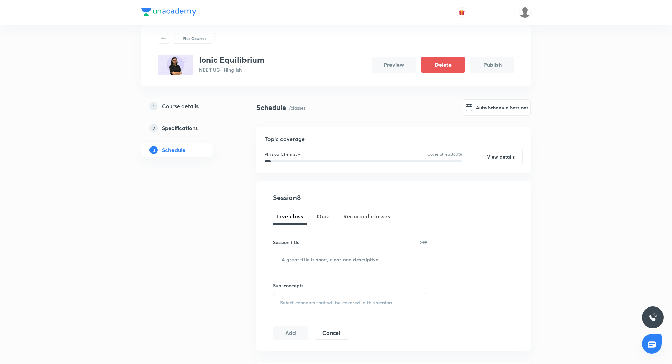
scroll to position [14, 0]
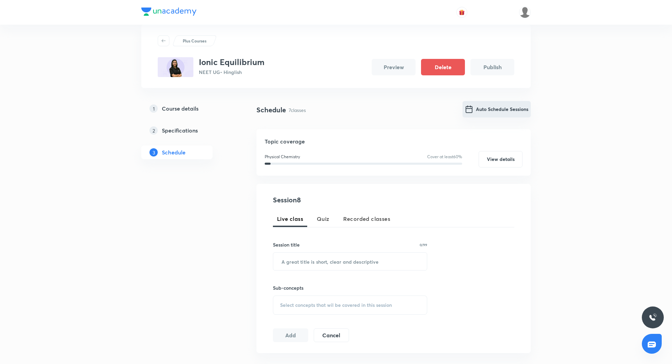
click at [484, 112] on button "Auto Schedule Sessions" at bounding box center [496, 109] width 68 height 16
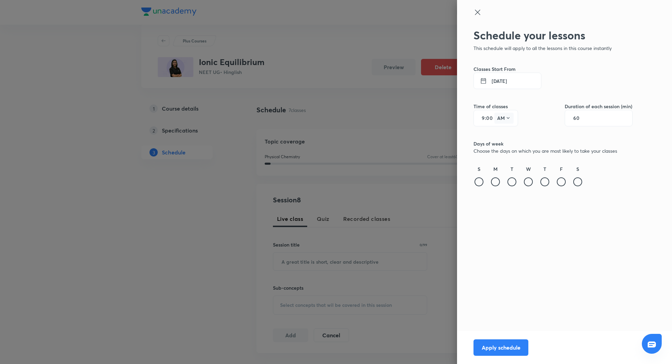
click at [501, 119] on button "AM" at bounding box center [503, 118] width 19 height 11
click at [498, 132] on div "PM" at bounding box center [503, 135] width 25 height 16
click at [484, 118] on input "9" at bounding box center [480, 118] width 8 height 5
type input "1"
click at [489, 117] on input "00" at bounding box center [490, 118] width 8 height 5
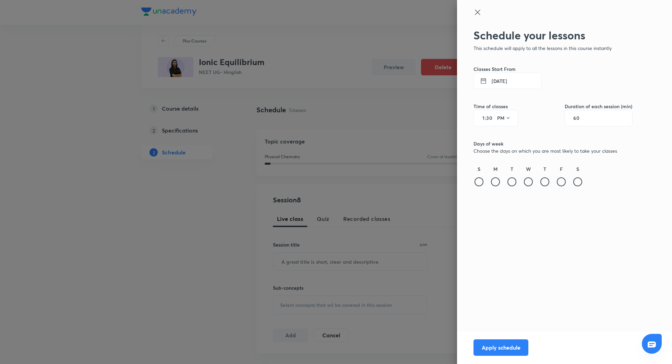
type input "30"
click at [591, 120] on div "60" at bounding box center [598, 118] width 68 height 16
drag, startPoint x: 581, startPoint y: 117, endPoint x: 594, endPoint y: 125, distance: 15.6
click at [581, 117] on input "60" at bounding box center [579, 118] width 13 height 5
type input "120"
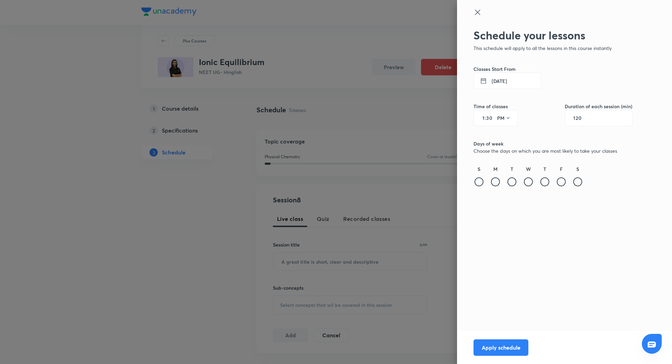
click at [495, 181] on div at bounding box center [495, 182] width 9 height 9
click at [514, 181] on div at bounding box center [511, 182] width 9 height 9
click at [526, 181] on div at bounding box center [528, 182] width 9 height 9
click at [538, 181] on div "S M T W T F S" at bounding box center [552, 177] width 159 height 22
click at [543, 181] on div at bounding box center [544, 182] width 9 height 9
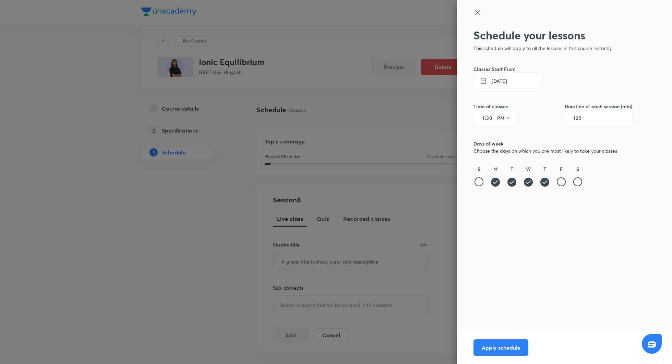
click at [559, 181] on div at bounding box center [561, 182] width 9 height 9
click at [496, 345] on button "Apply schedule" at bounding box center [500, 347] width 55 height 16
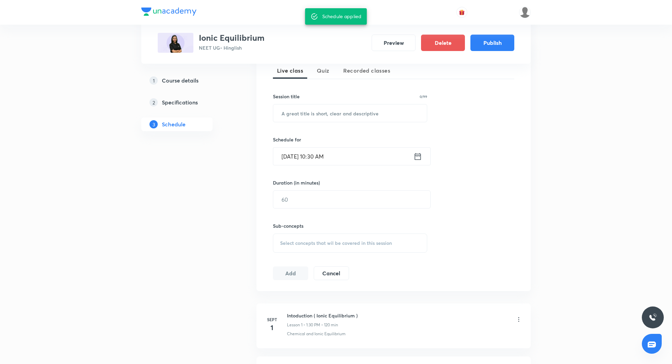
scroll to position [248, 0]
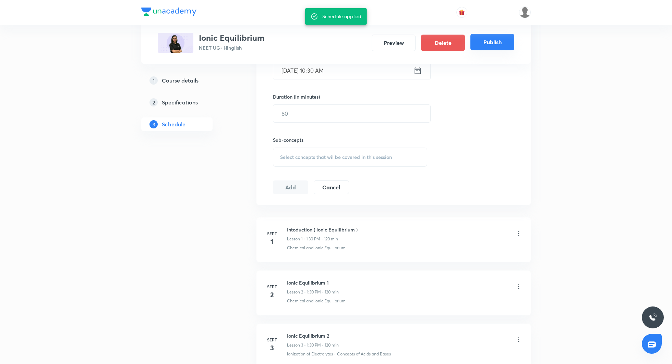
click at [488, 42] on button "Publish" at bounding box center [492, 42] width 44 height 16
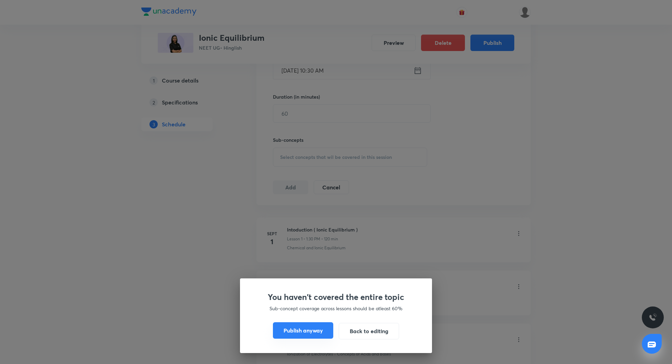
click at [304, 326] on button "Publish anyway" at bounding box center [303, 331] width 60 height 16
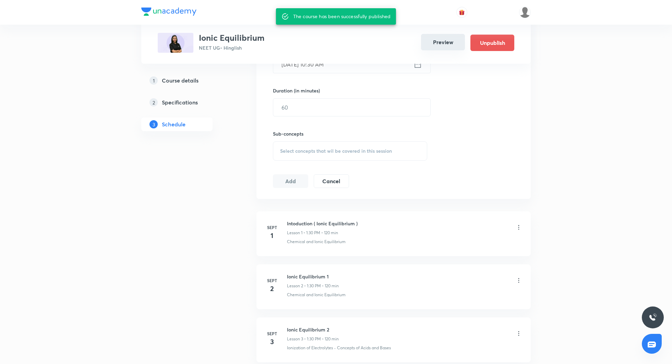
click at [435, 37] on button "Preview" at bounding box center [443, 42] width 44 height 16
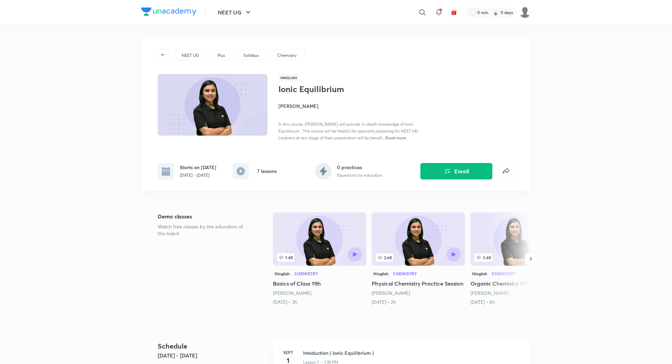
click at [307, 107] on h4 "Anushka Choudhary" at bounding box center [355, 105] width 154 height 7
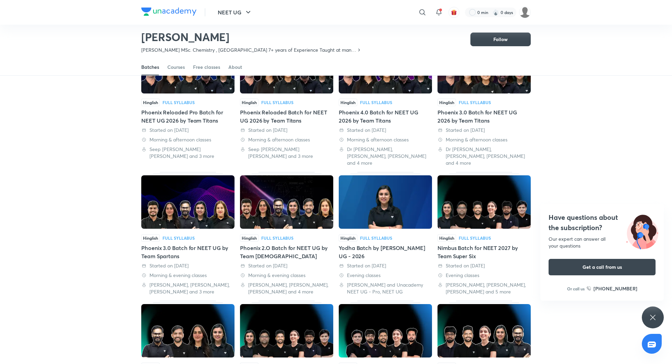
scroll to position [77, 0]
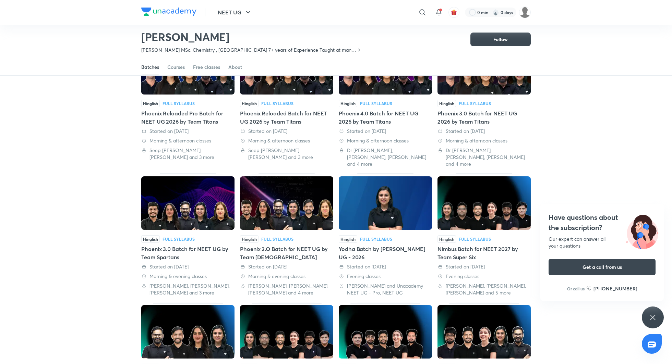
click at [385, 245] on div "Yodha Batch by Anushka Choudhary NEET UG - 2026" at bounding box center [385, 253] width 93 height 16
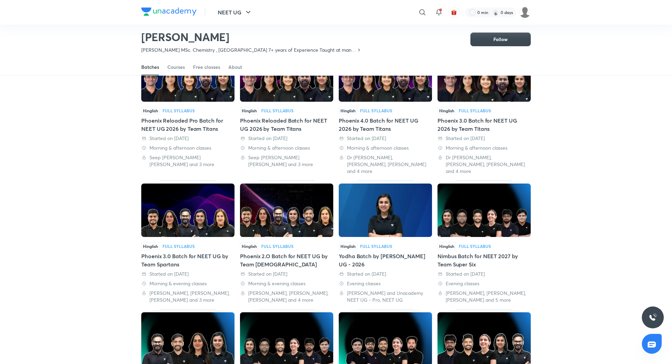
scroll to position [70, 0]
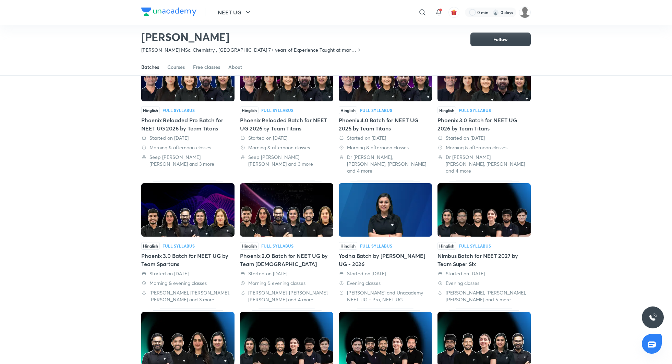
click at [266, 252] on div "Phoenix 2.O Batch for NEET UG by Team Spartans" at bounding box center [286, 260] width 93 height 16
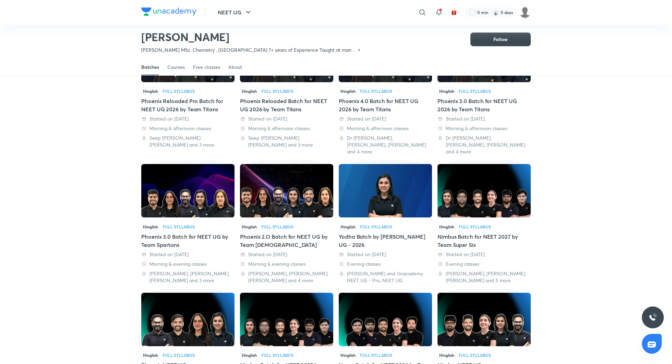
scroll to position [90, 0]
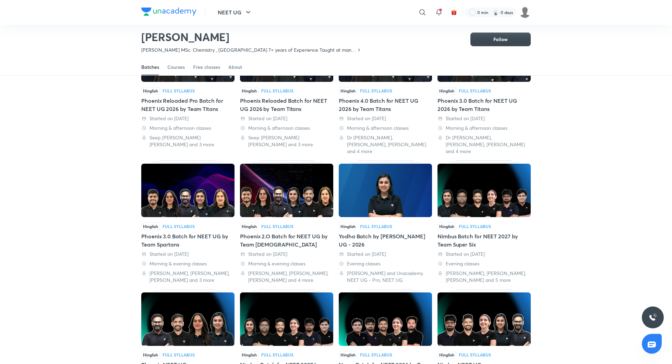
click at [199, 232] on div "Phoenix 3.0 Batch for NEET UG by Team Spartans" at bounding box center [187, 240] width 93 height 16
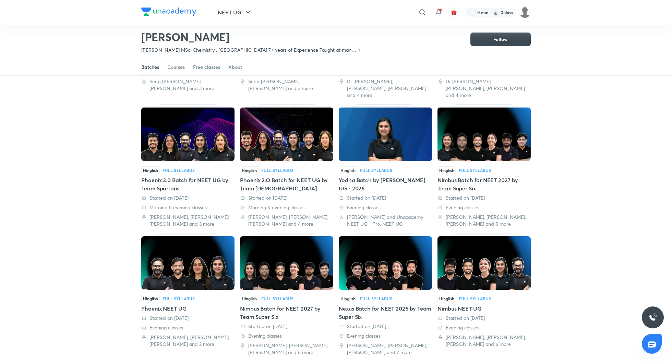
scroll to position [151, 0]
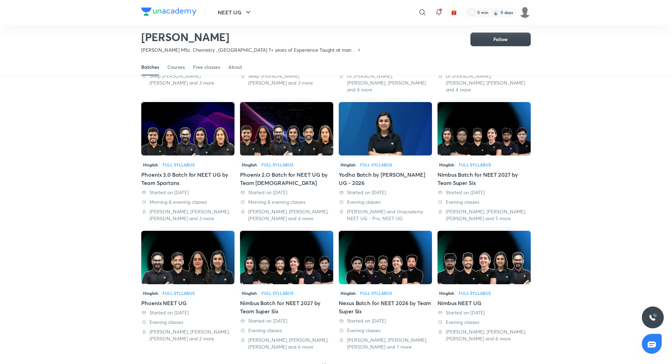
click at [183, 299] on div "Phoenix NEET UG" at bounding box center [187, 303] width 93 height 8
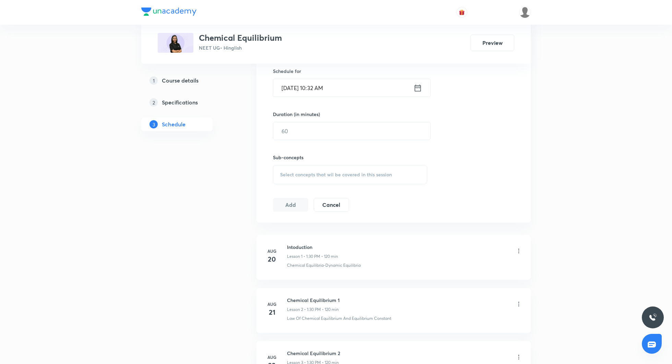
scroll to position [223, 0]
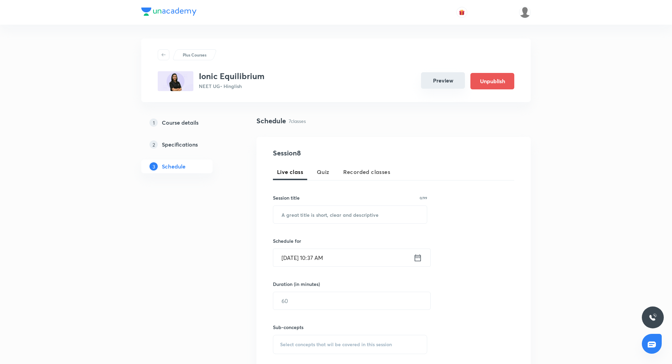
click at [443, 79] on button "Preview" at bounding box center [443, 80] width 44 height 16
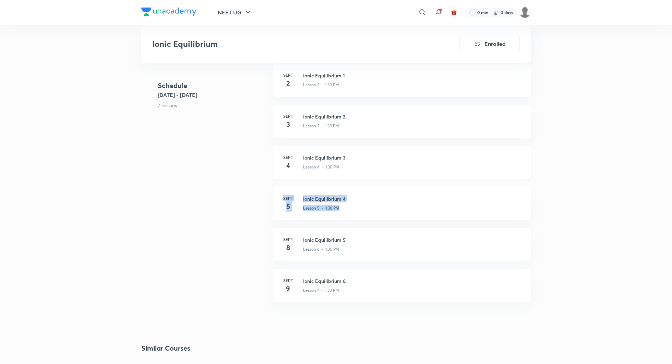
scroll to position [360, 0]
